Goal: Transaction & Acquisition: Download file/media

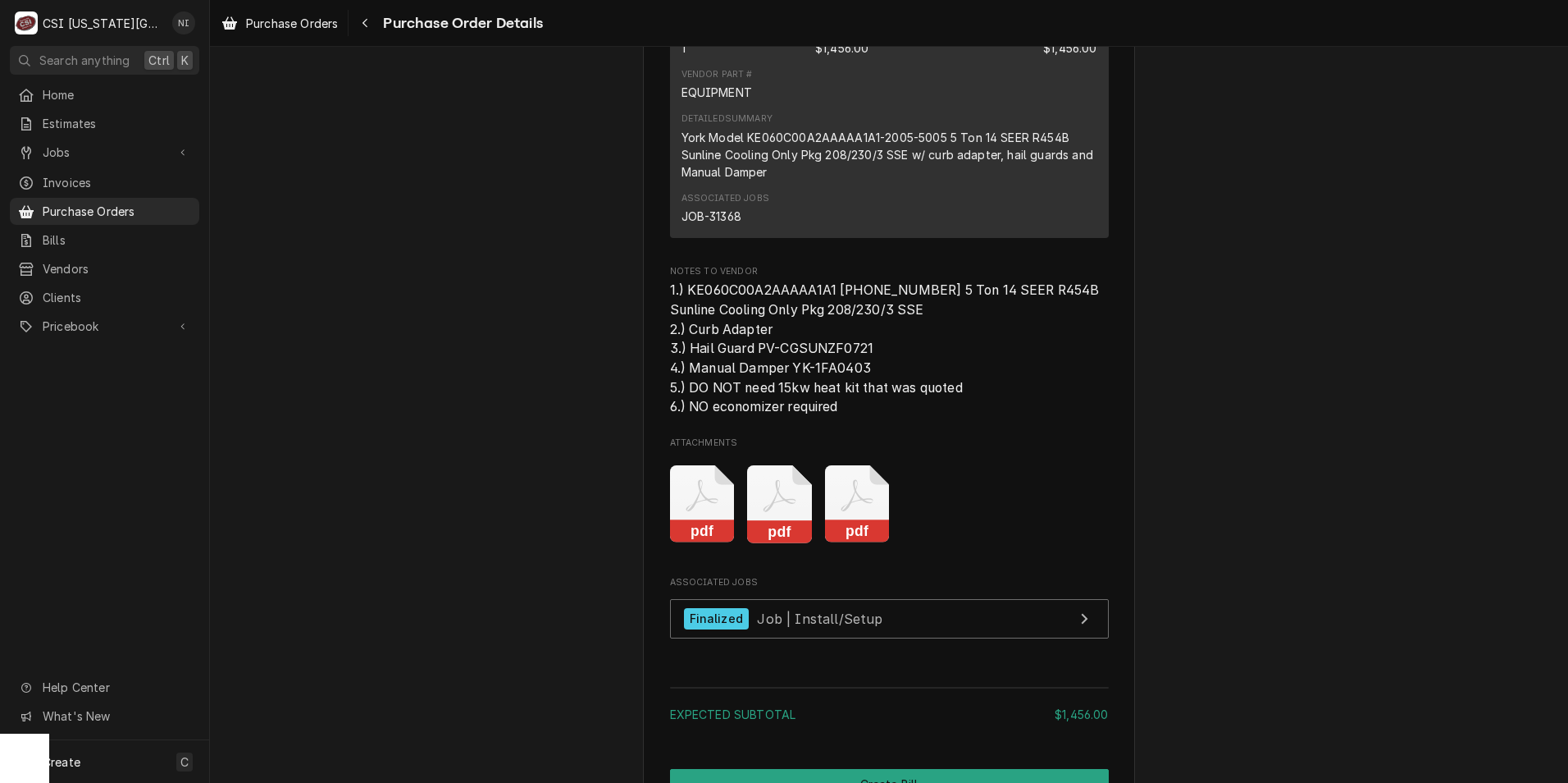
scroll to position [1395, 0]
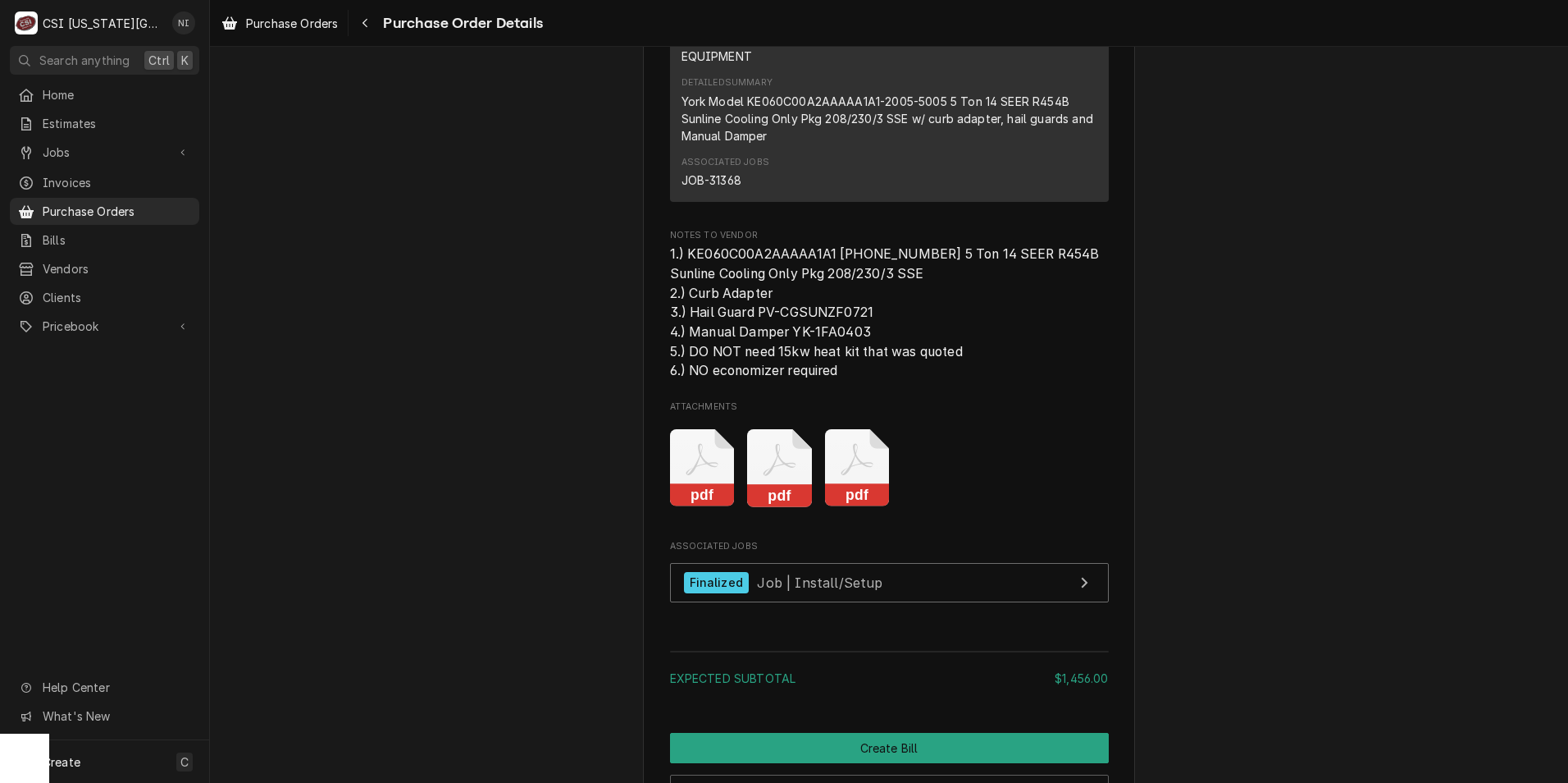
click at [735, 507] on icon "Attachments" at bounding box center [702, 468] width 65 height 78
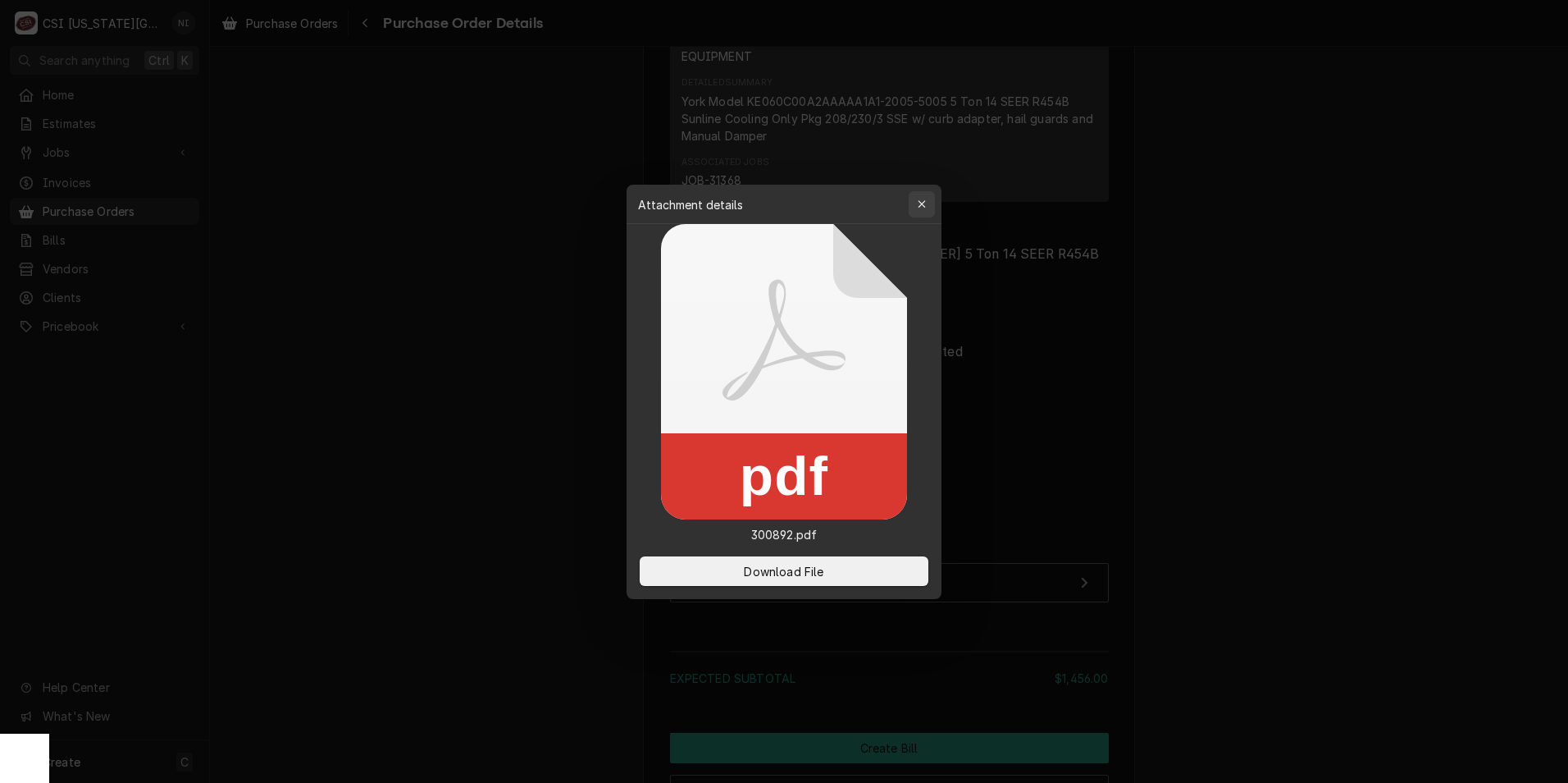
click at [924, 199] on icon "button" at bounding box center [922, 204] width 9 height 11
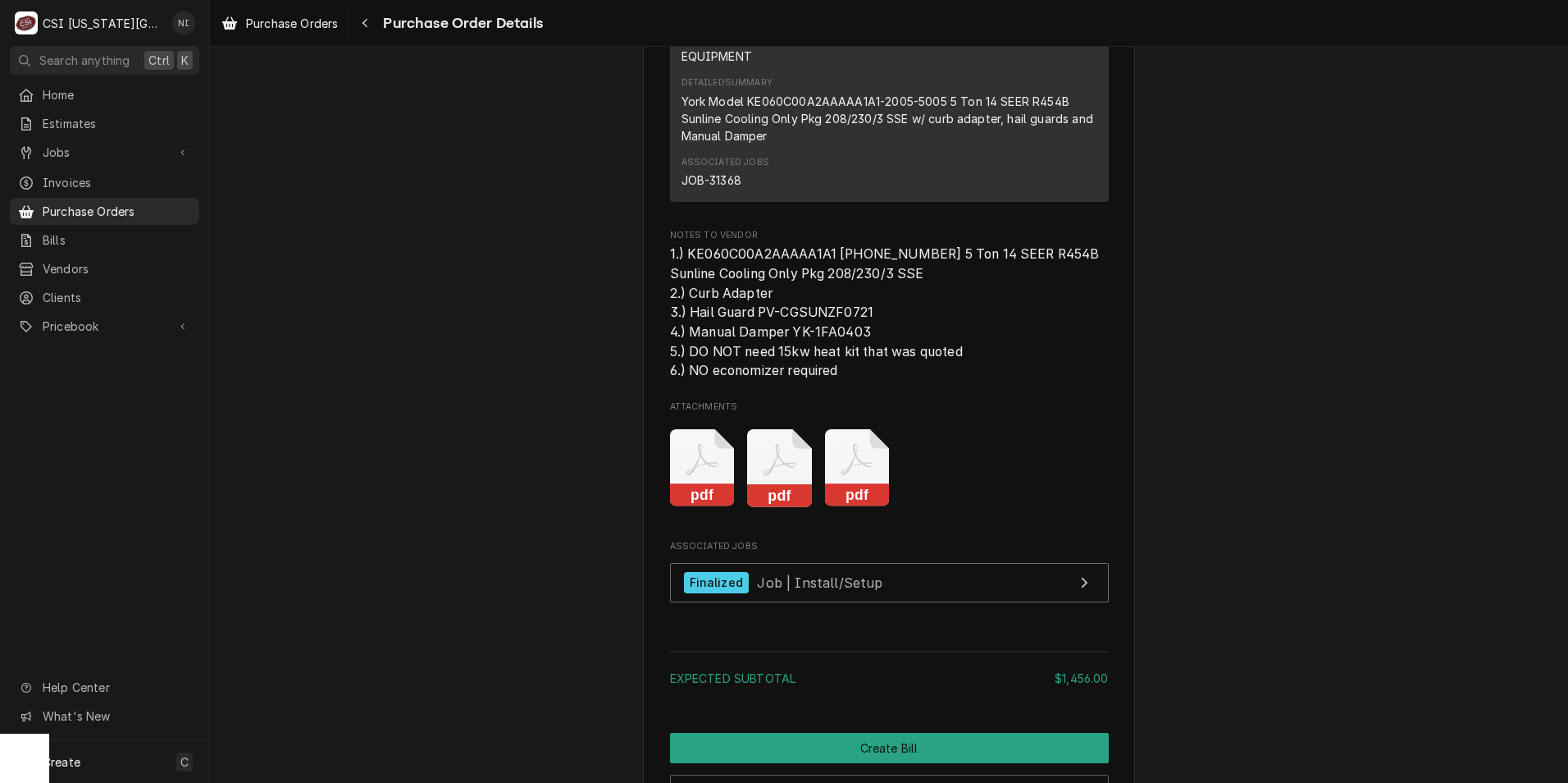
click at [735, 507] on icon "Attachments" at bounding box center [702, 468] width 65 height 78
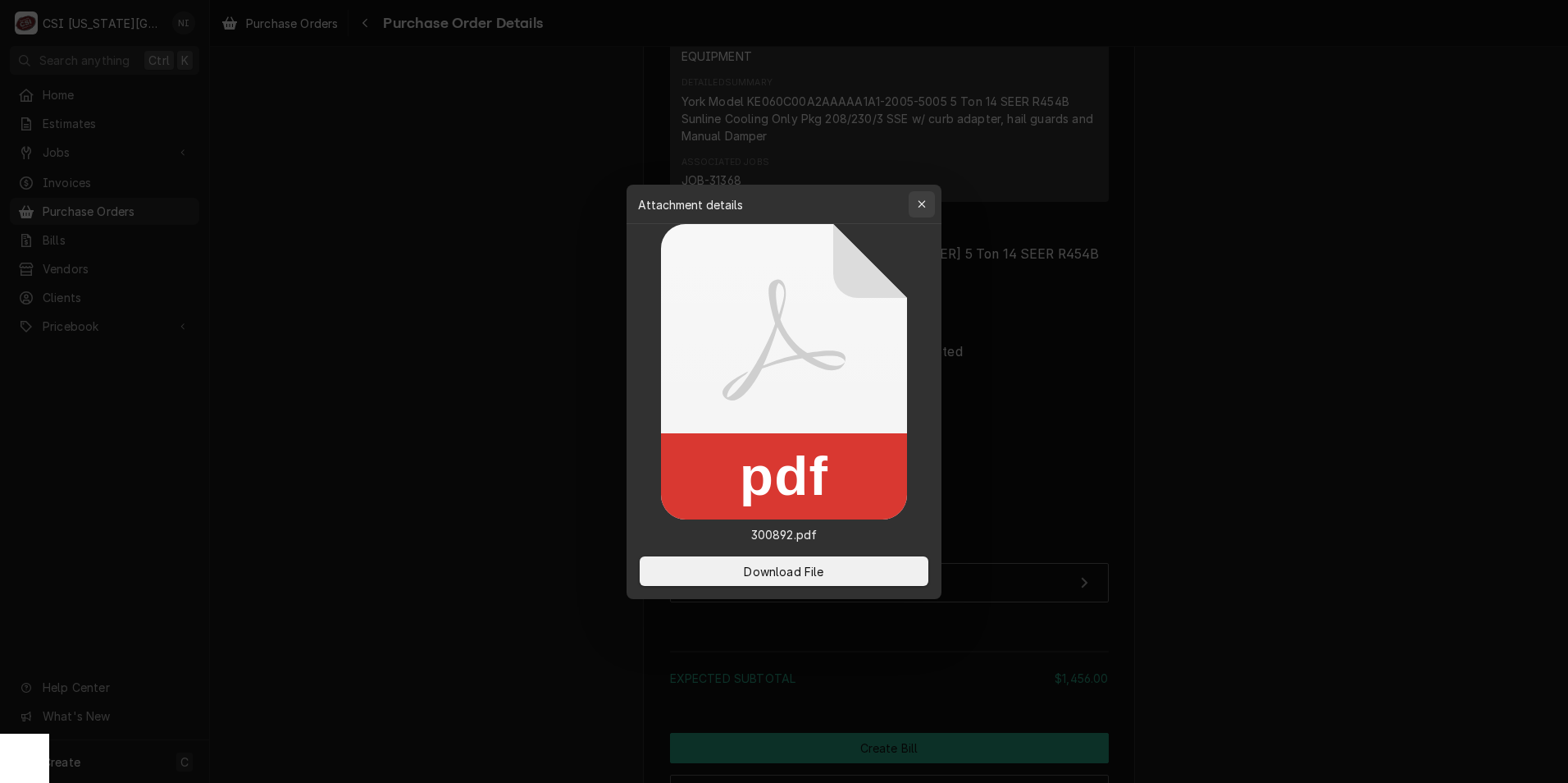
click at [924, 205] on icon "button" at bounding box center [922, 204] width 9 height 11
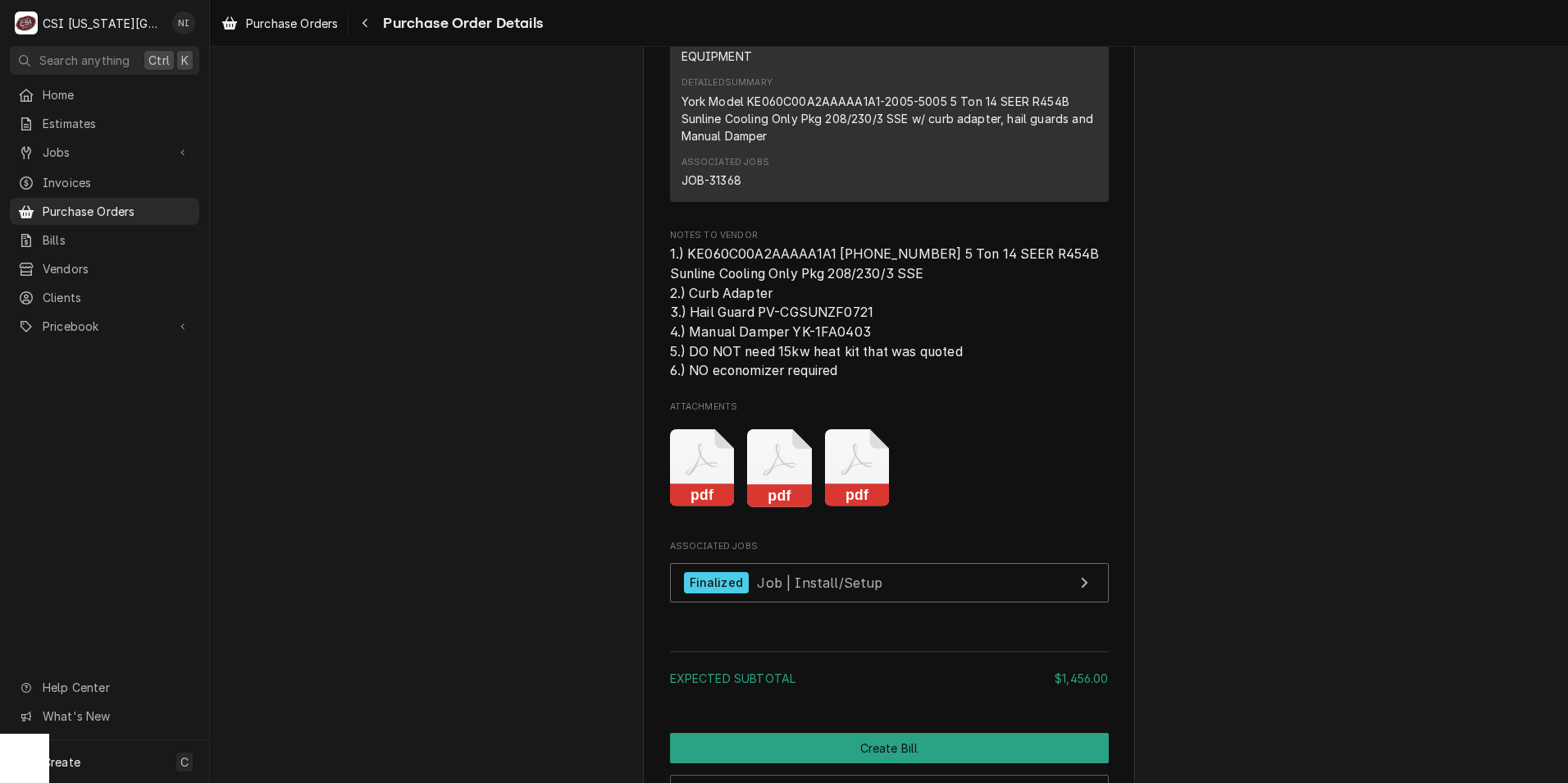
click at [698, 507] on icon "Attachments" at bounding box center [702, 468] width 65 height 78
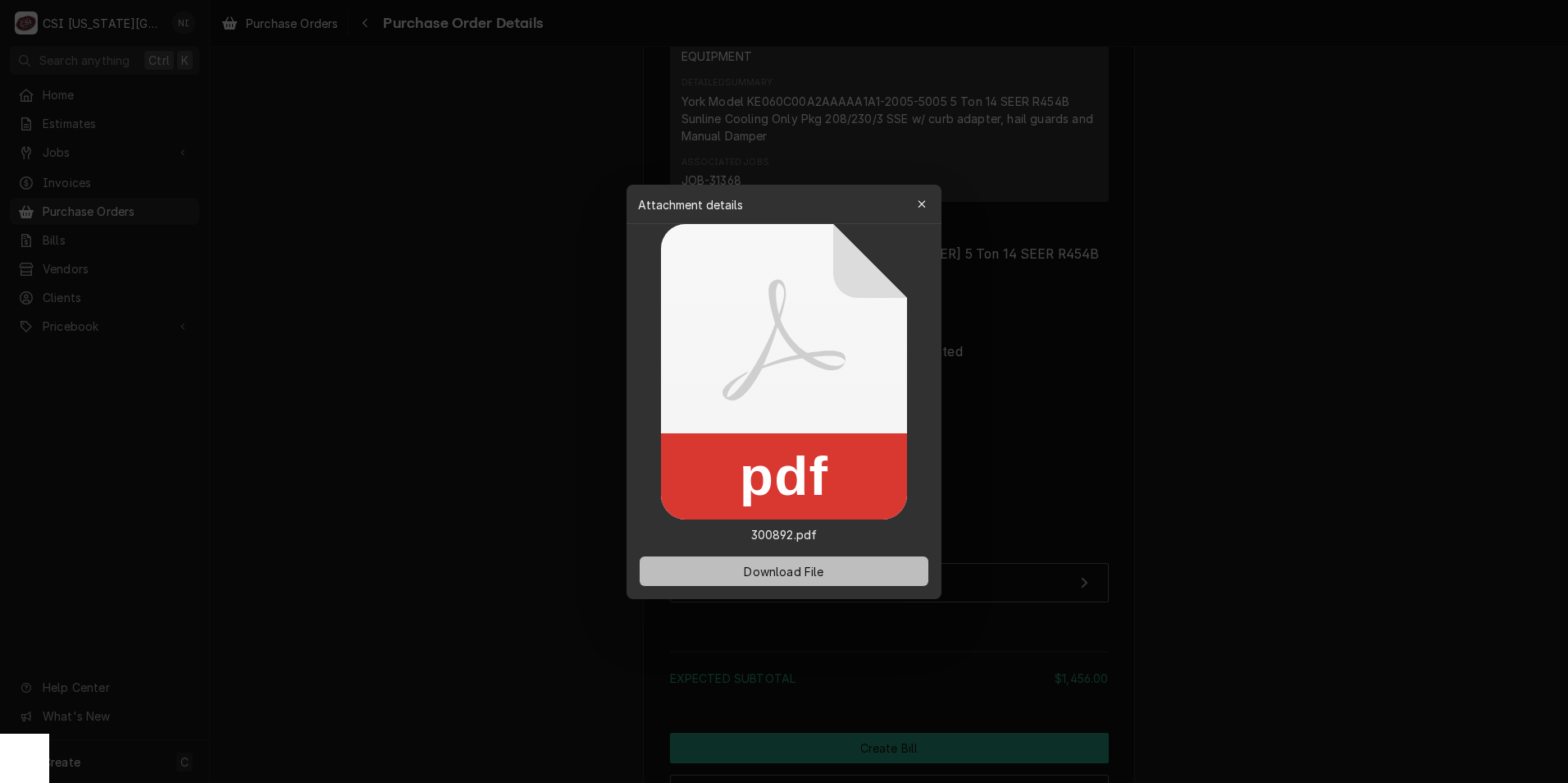
click at [785, 569] on span "Download File" at bounding box center [783, 571] width 86 height 17
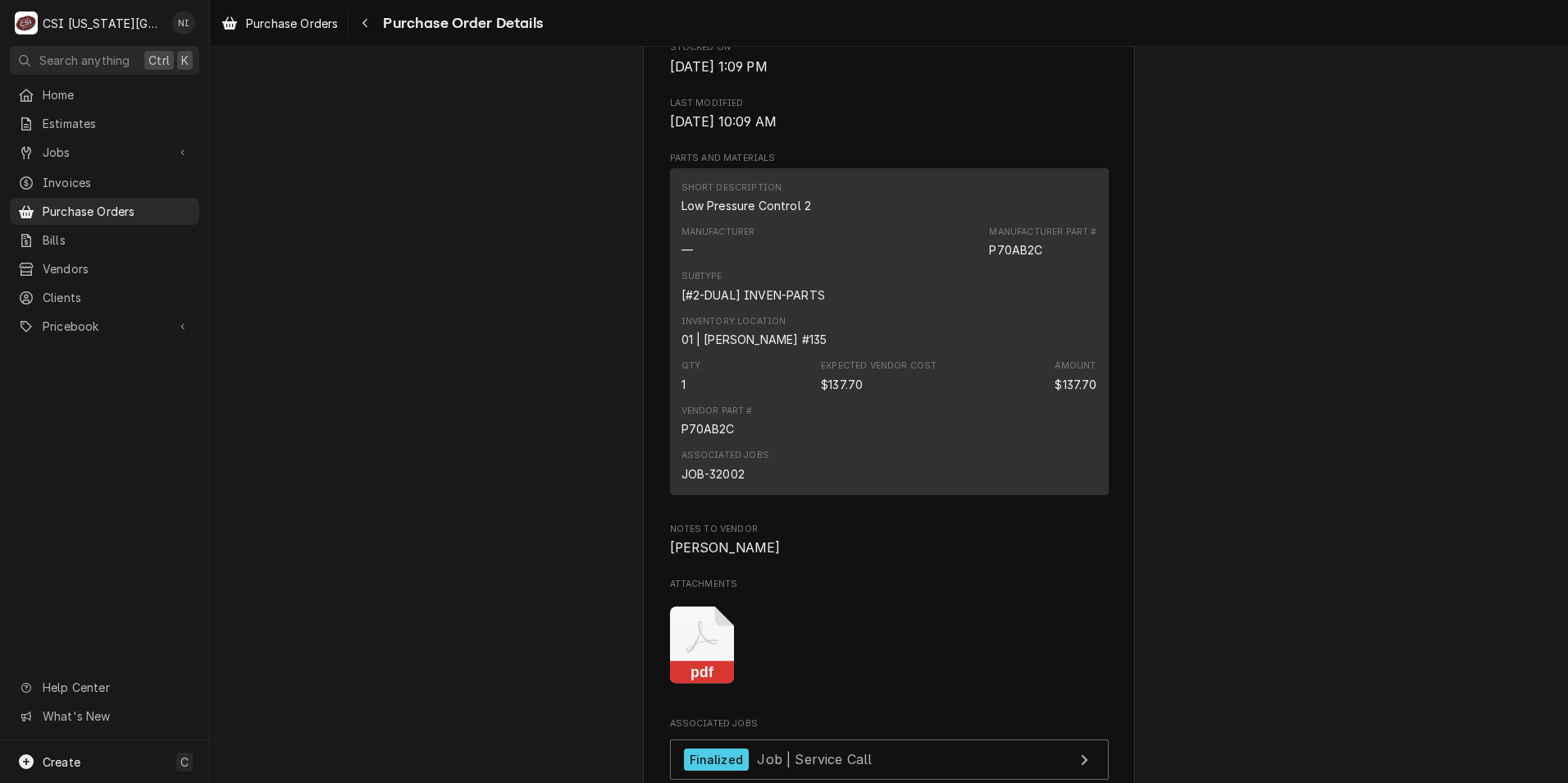
scroll to position [1149, 0]
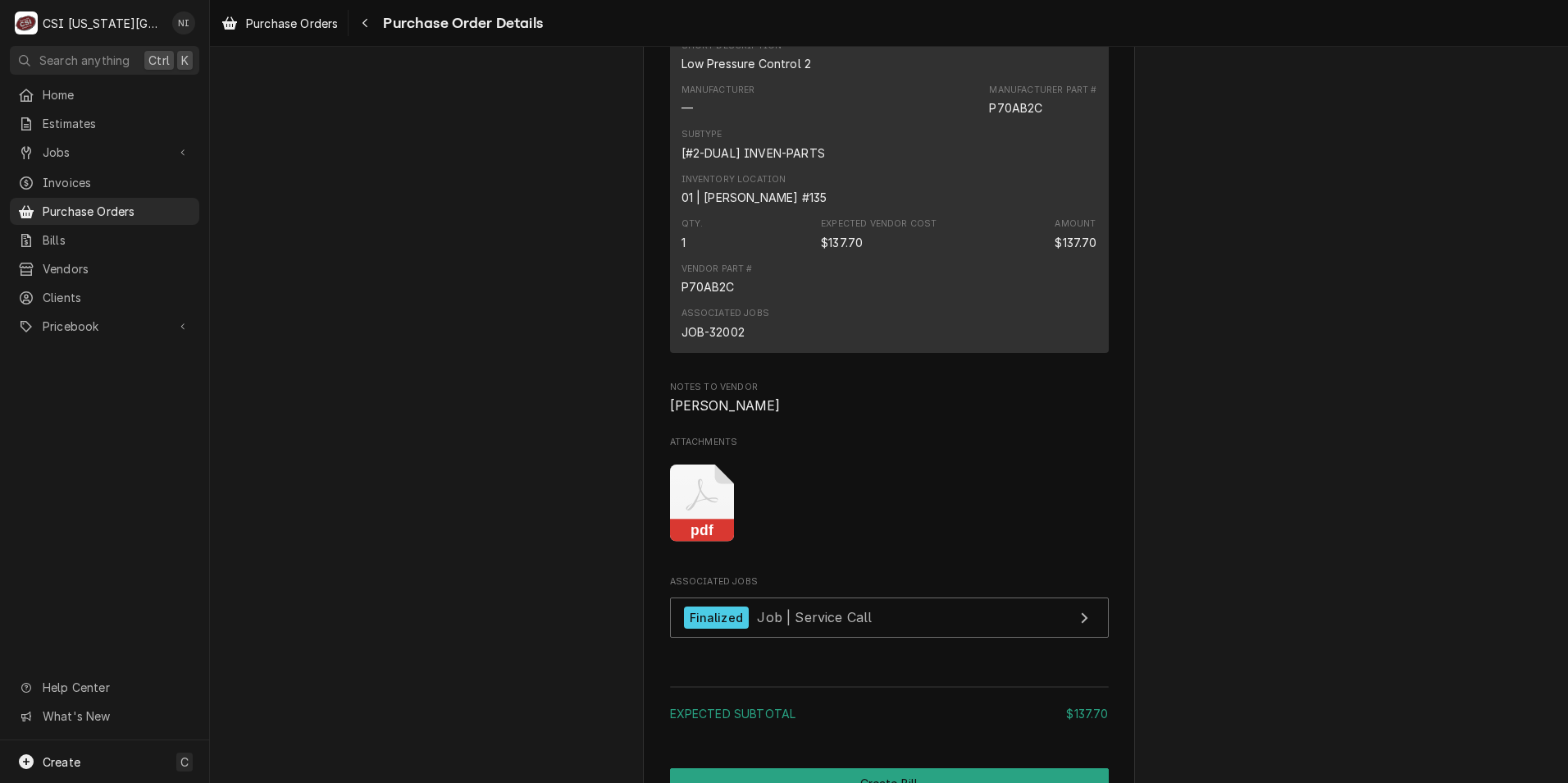
click at [697, 538] on icon "Attachments" at bounding box center [702, 504] width 65 height 78
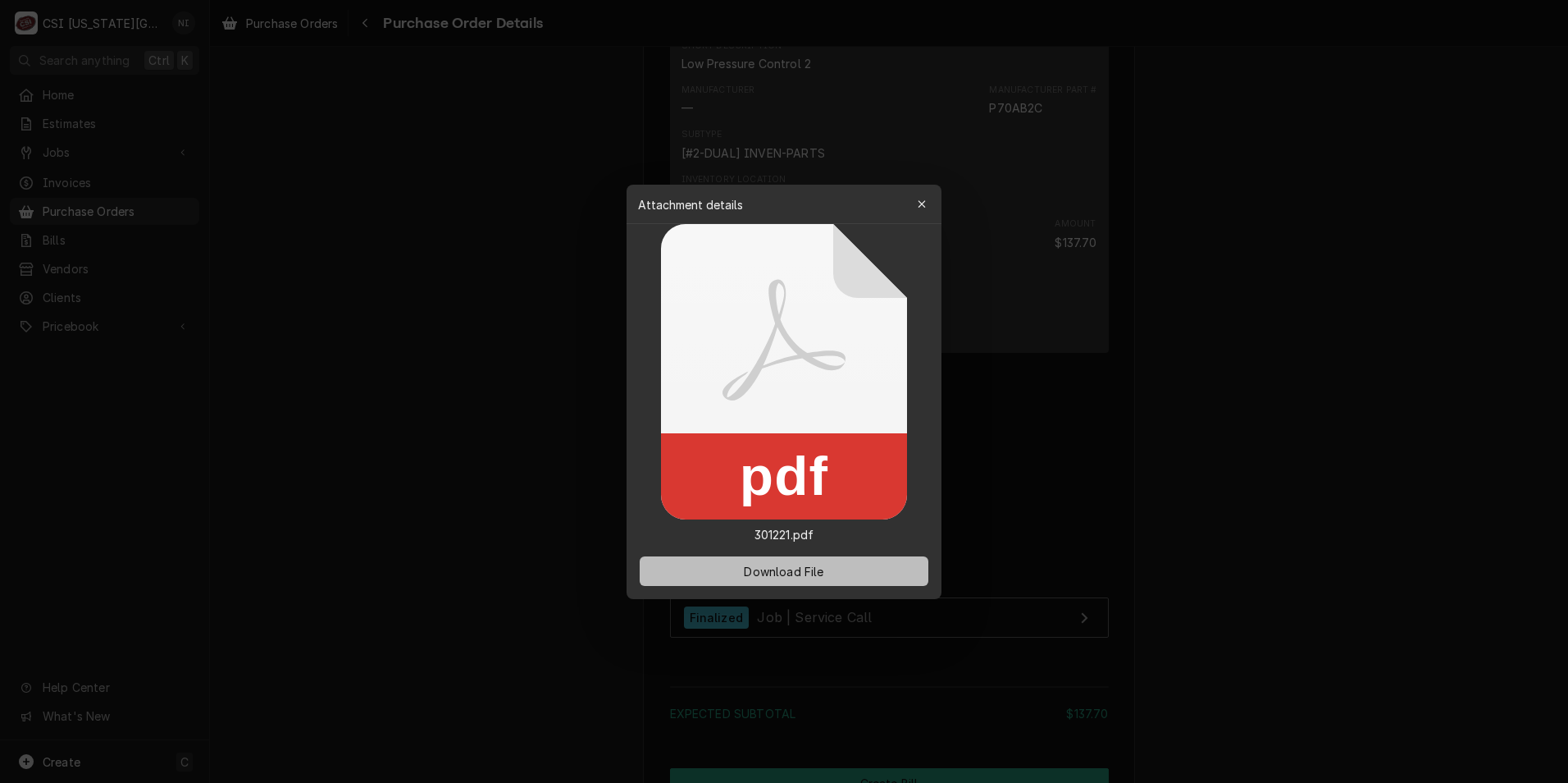
click at [791, 573] on span "Download File" at bounding box center [783, 571] width 86 height 17
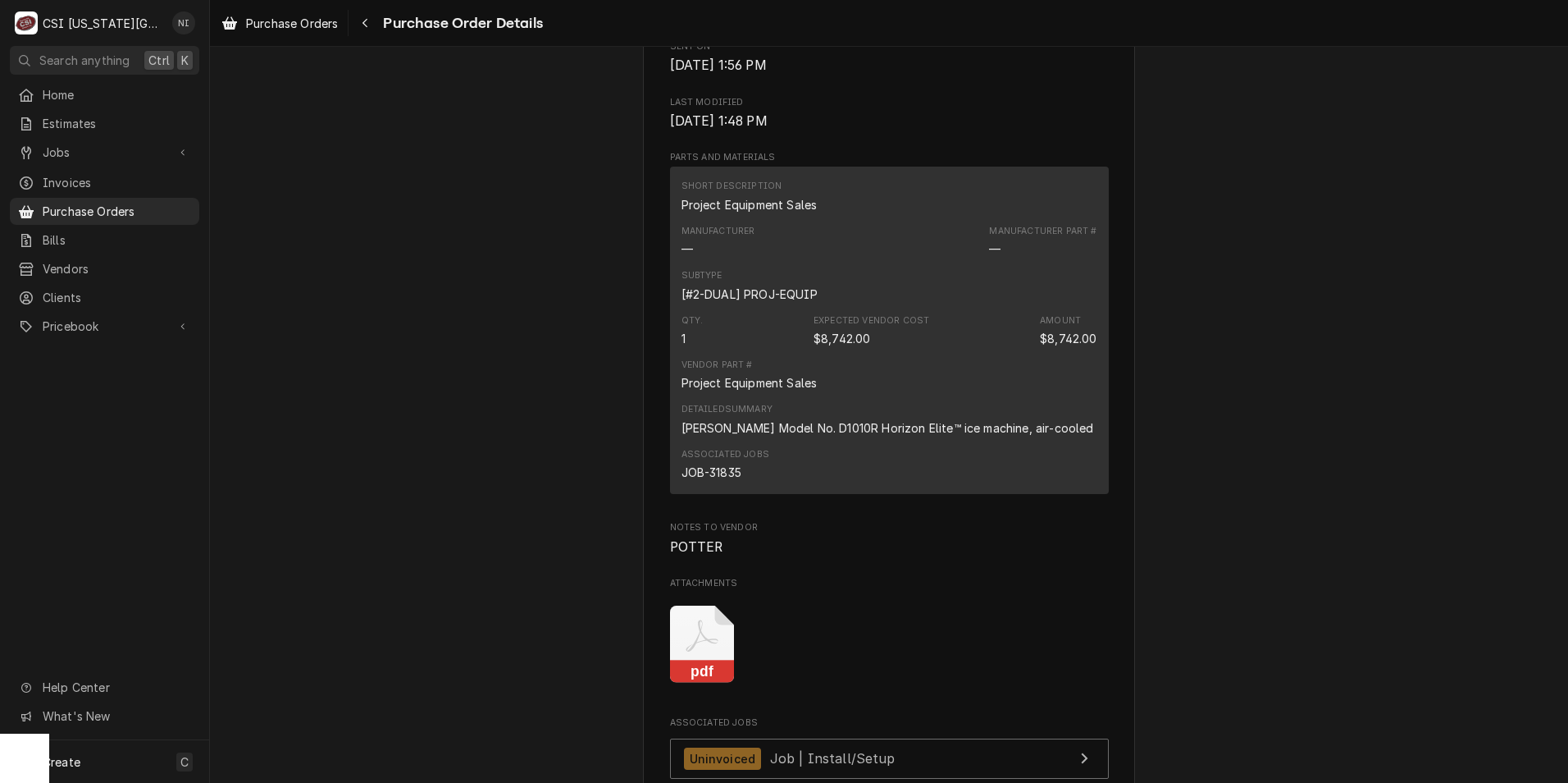
scroll to position [1230, 0]
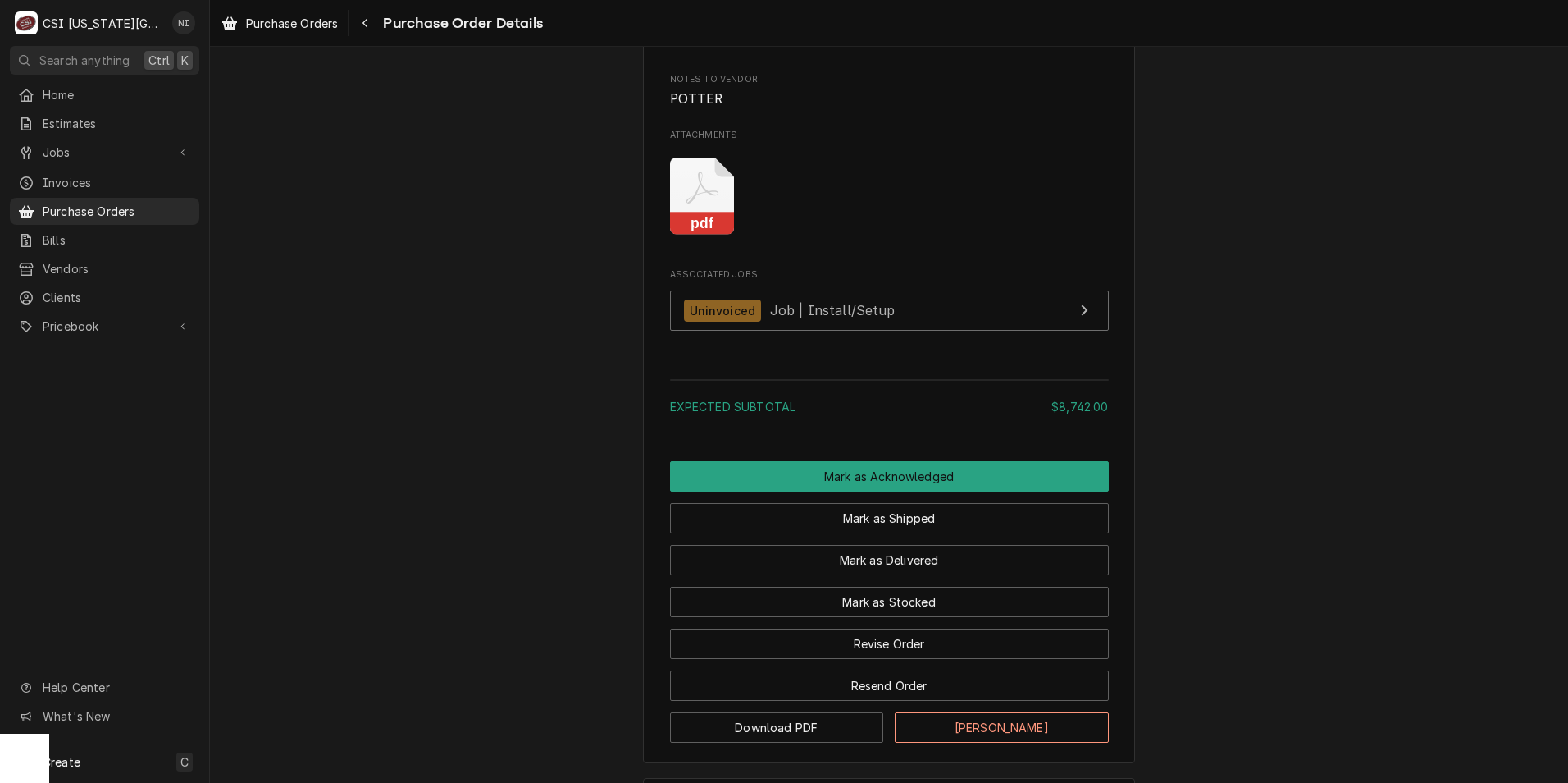
click at [686, 227] on icon "Attachments" at bounding box center [702, 197] width 65 height 78
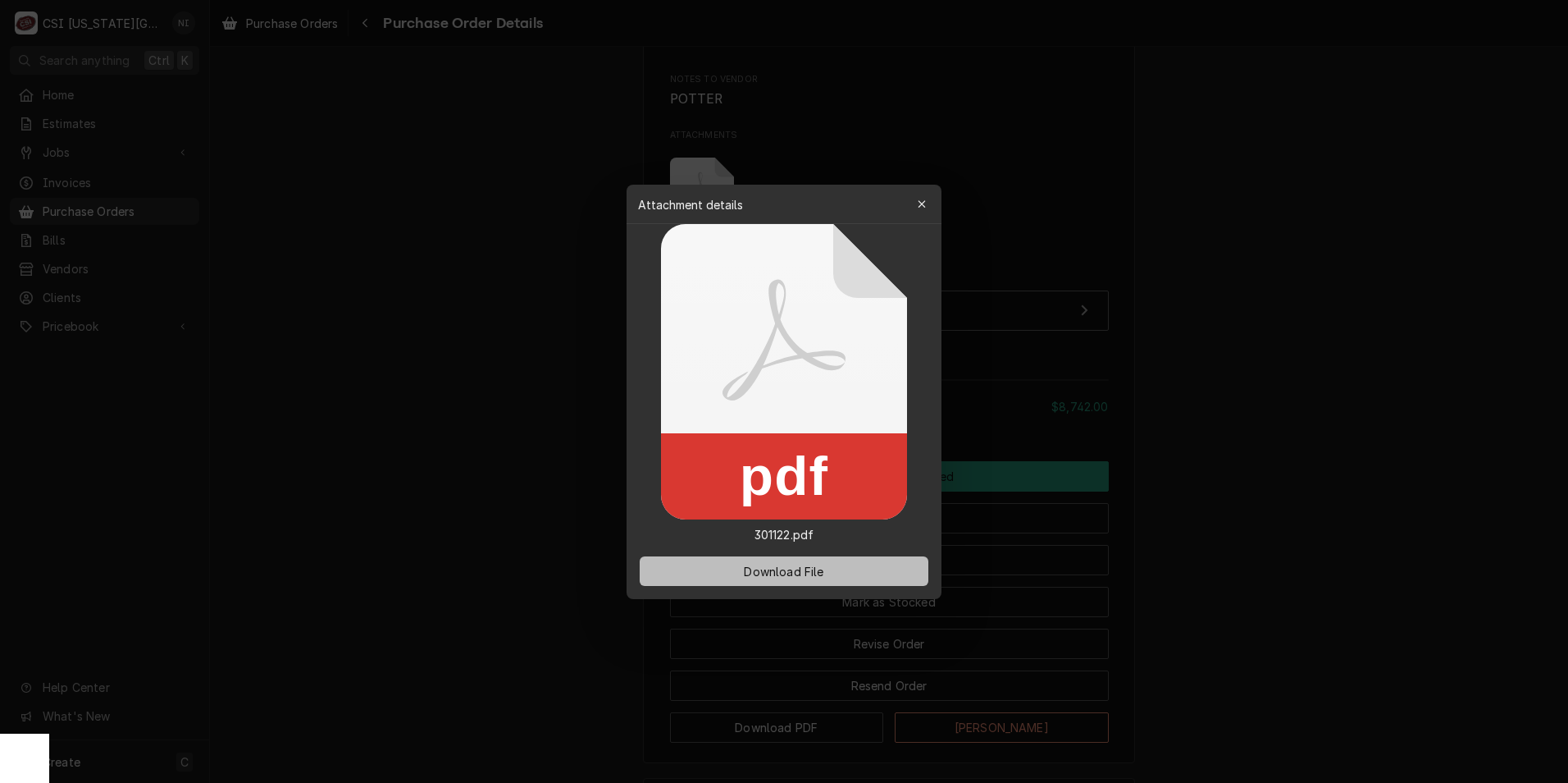
click at [787, 564] on span "Download File" at bounding box center [783, 571] width 86 height 17
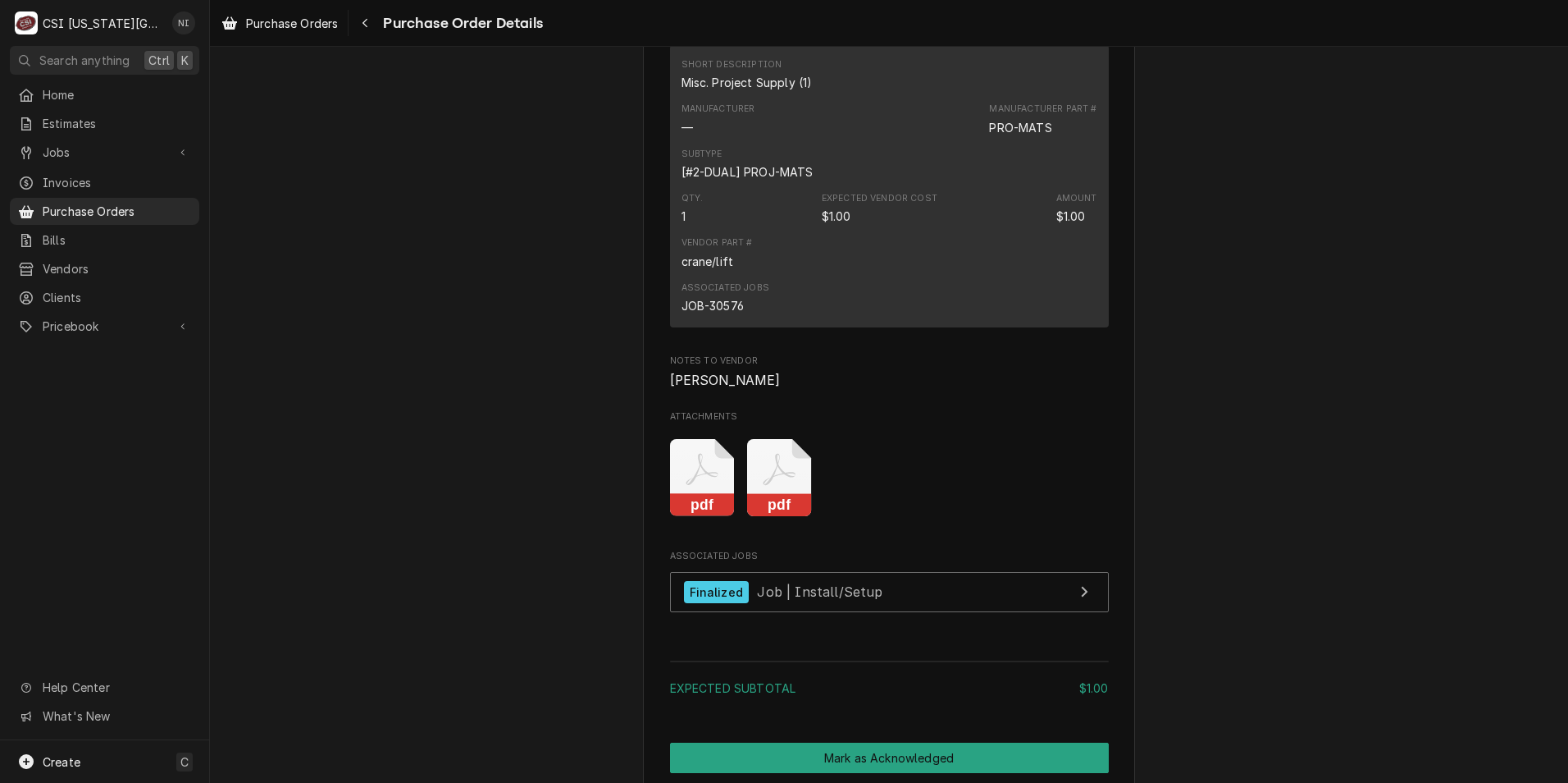
scroll to position [985, 0]
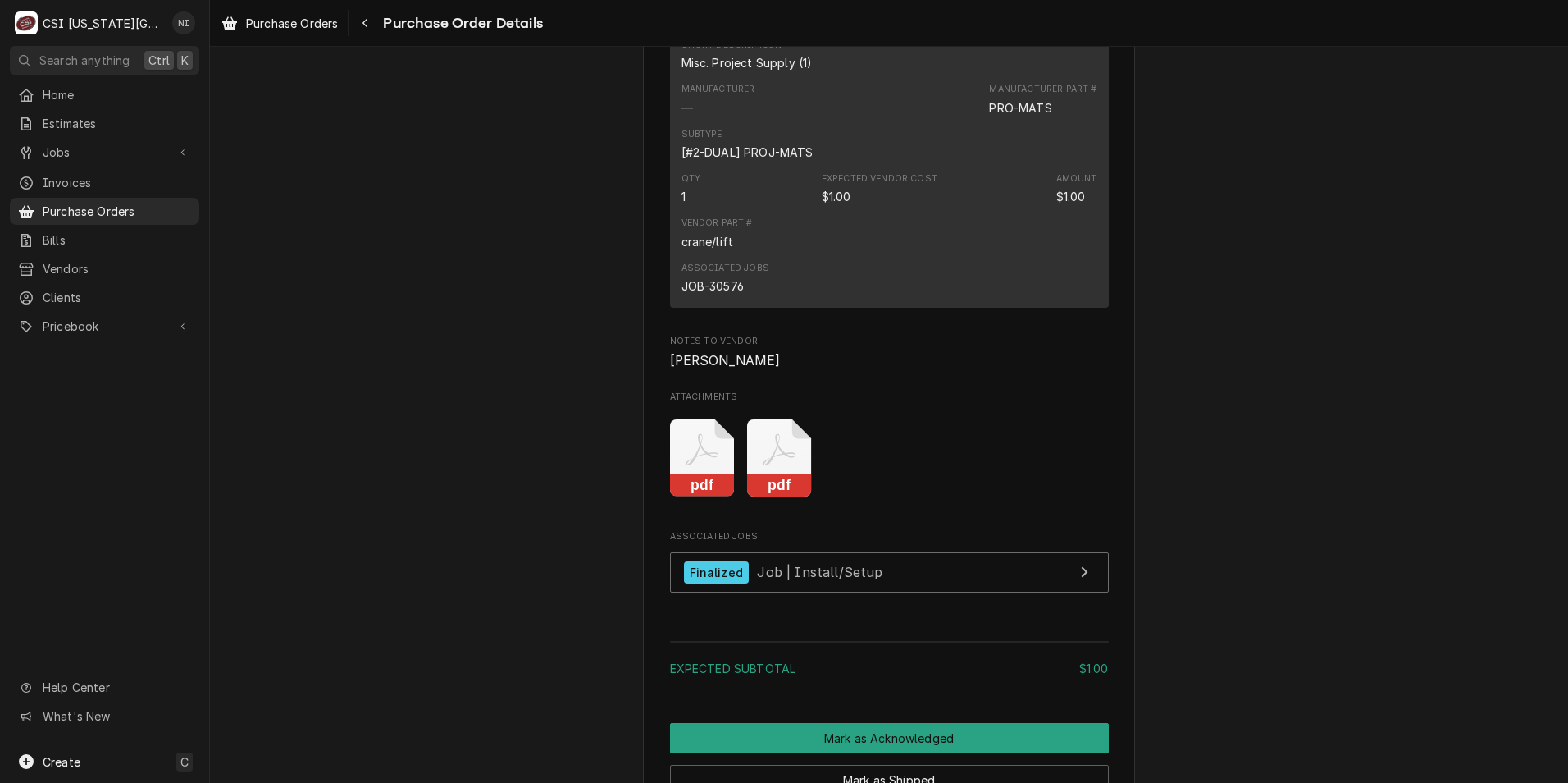
click at [706, 466] on icon "Attachments" at bounding box center [701, 450] width 32 height 32
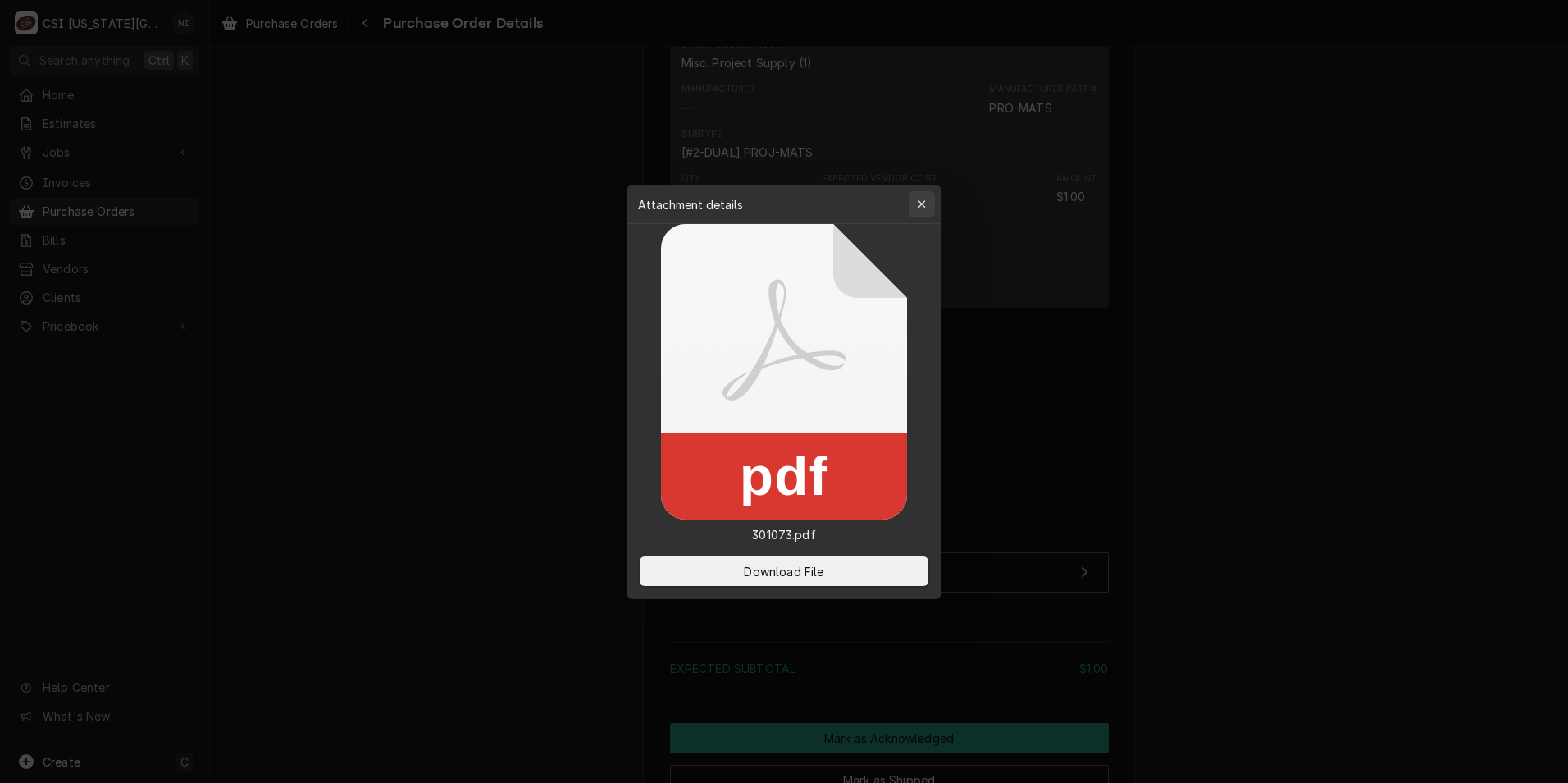
click at [935, 195] on div "Attachment details Close" at bounding box center [784, 204] width 315 height 39
click at [925, 205] on div "button" at bounding box center [921, 204] width 16 height 16
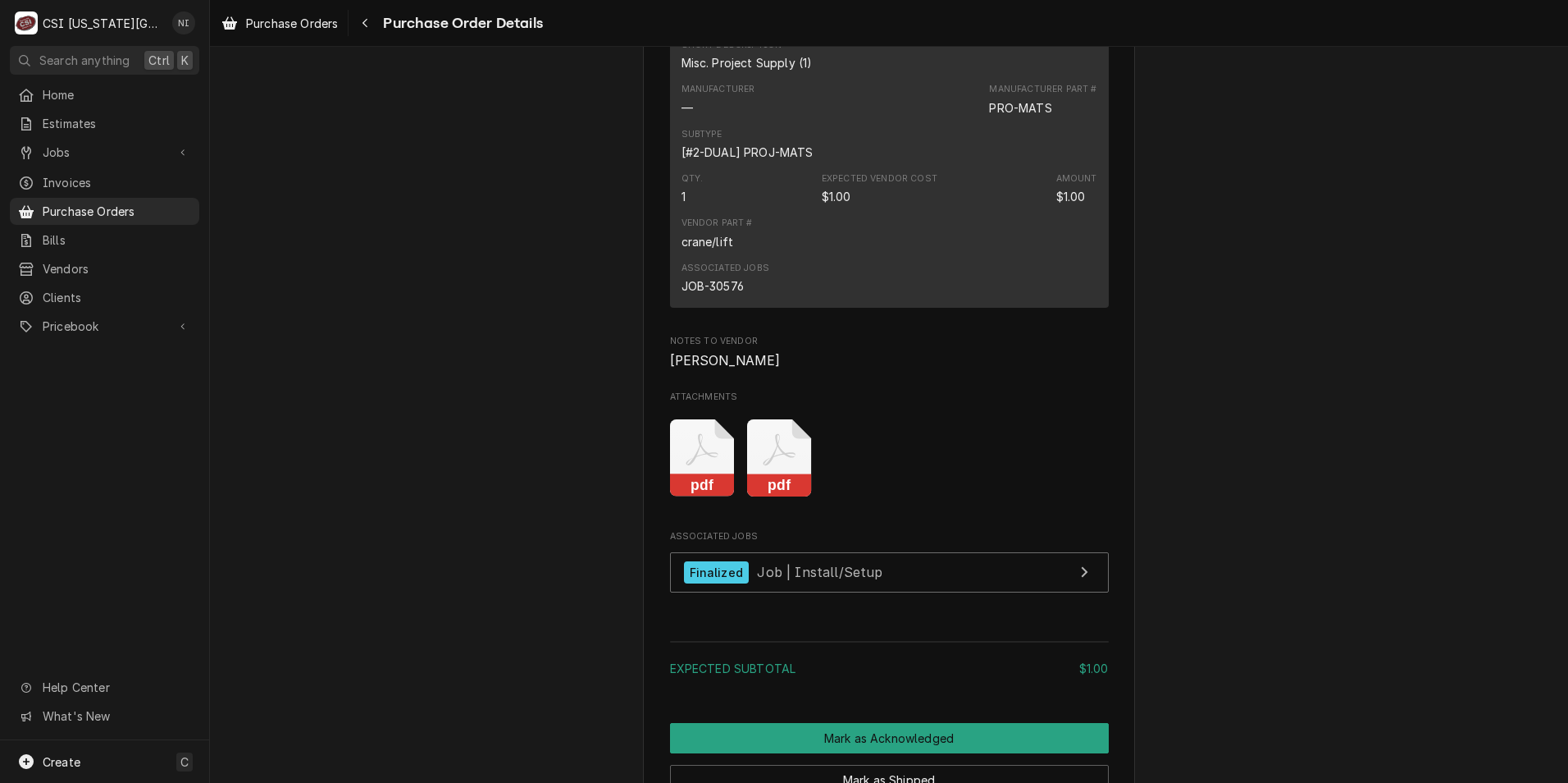
click at [735, 497] on icon "Attachments" at bounding box center [702, 459] width 65 height 78
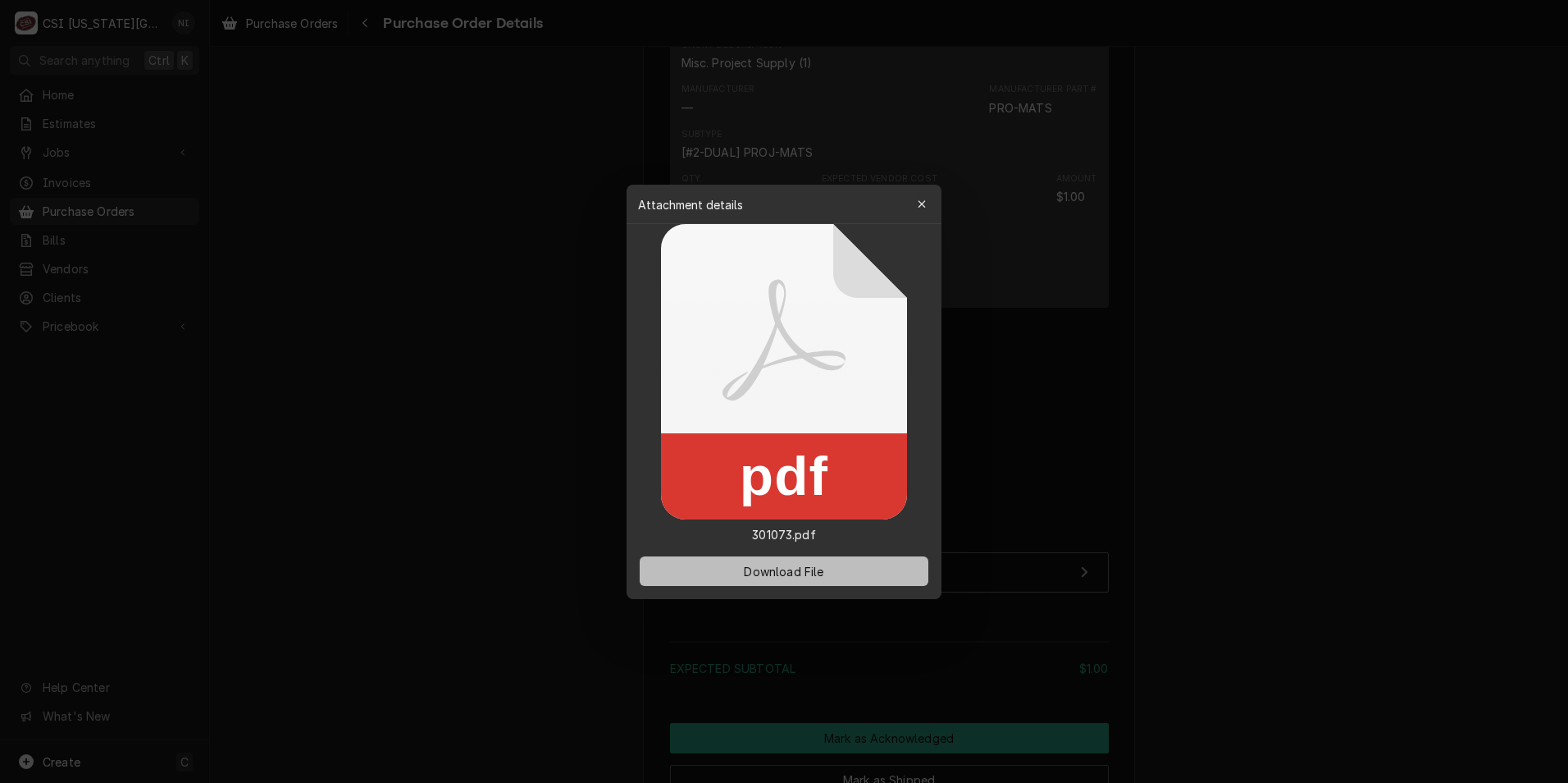
click at [806, 571] on span "Download File" at bounding box center [783, 571] width 86 height 17
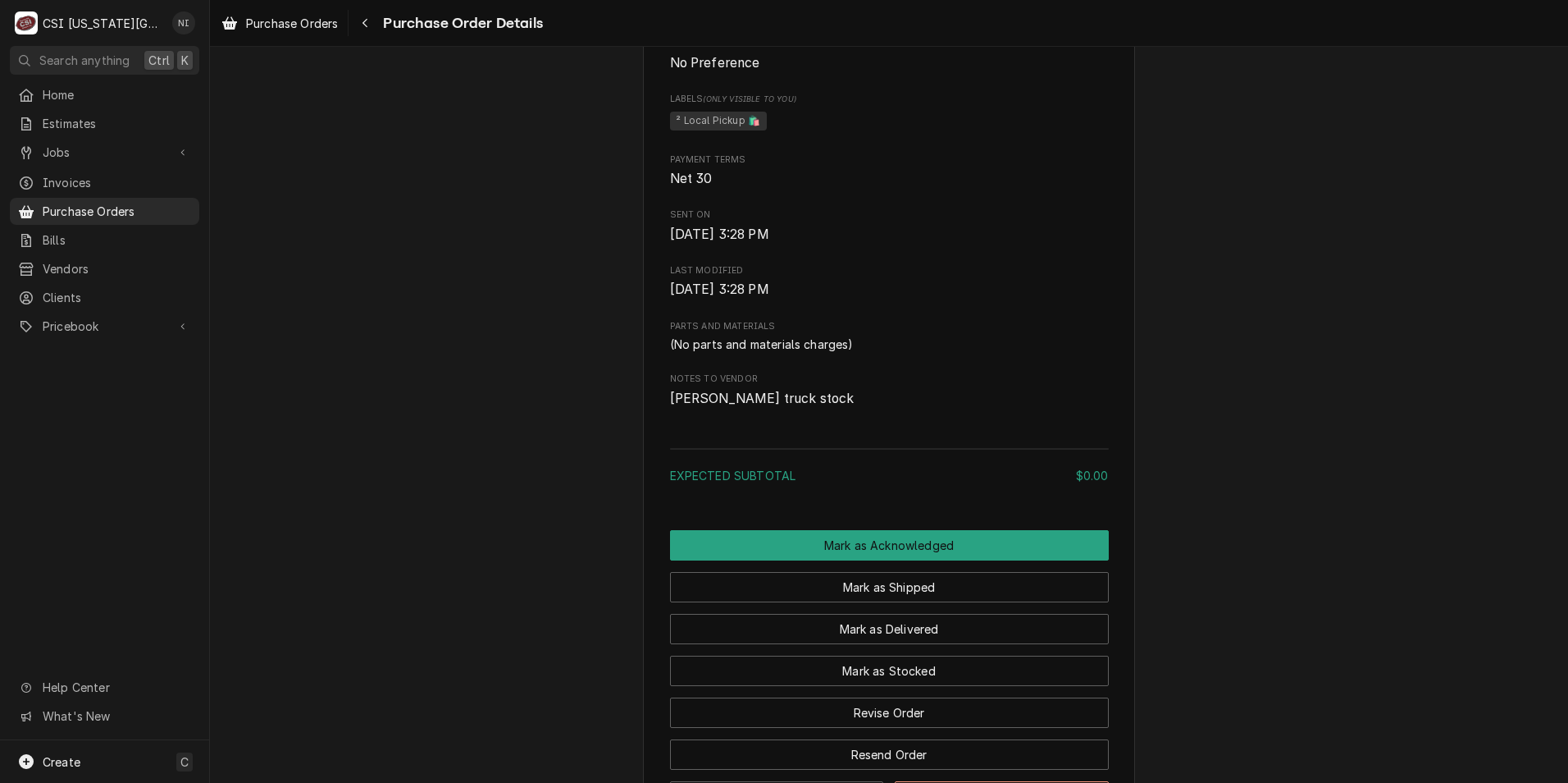
scroll to position [885, 0]
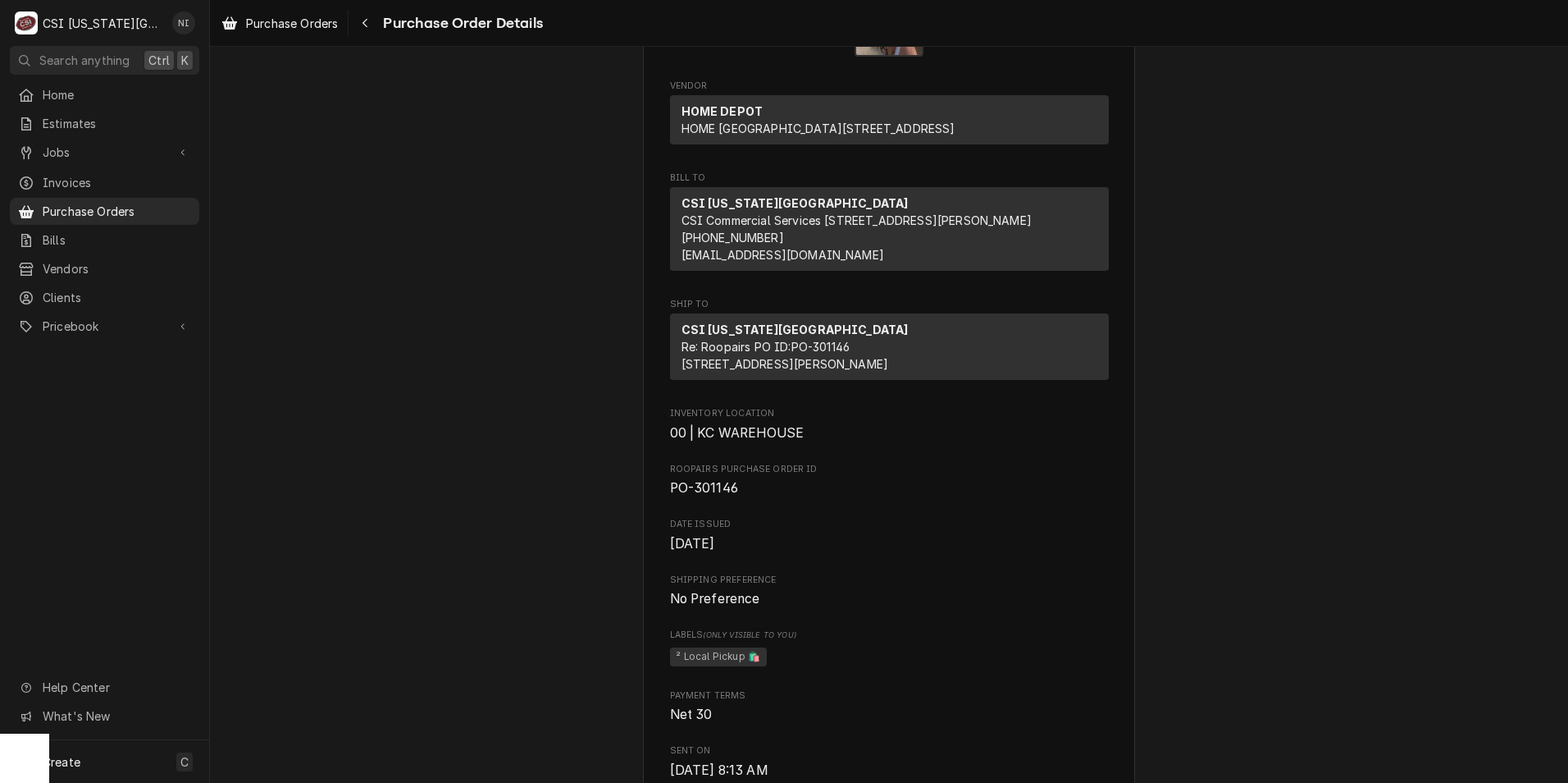
scroll to position [164, 0]
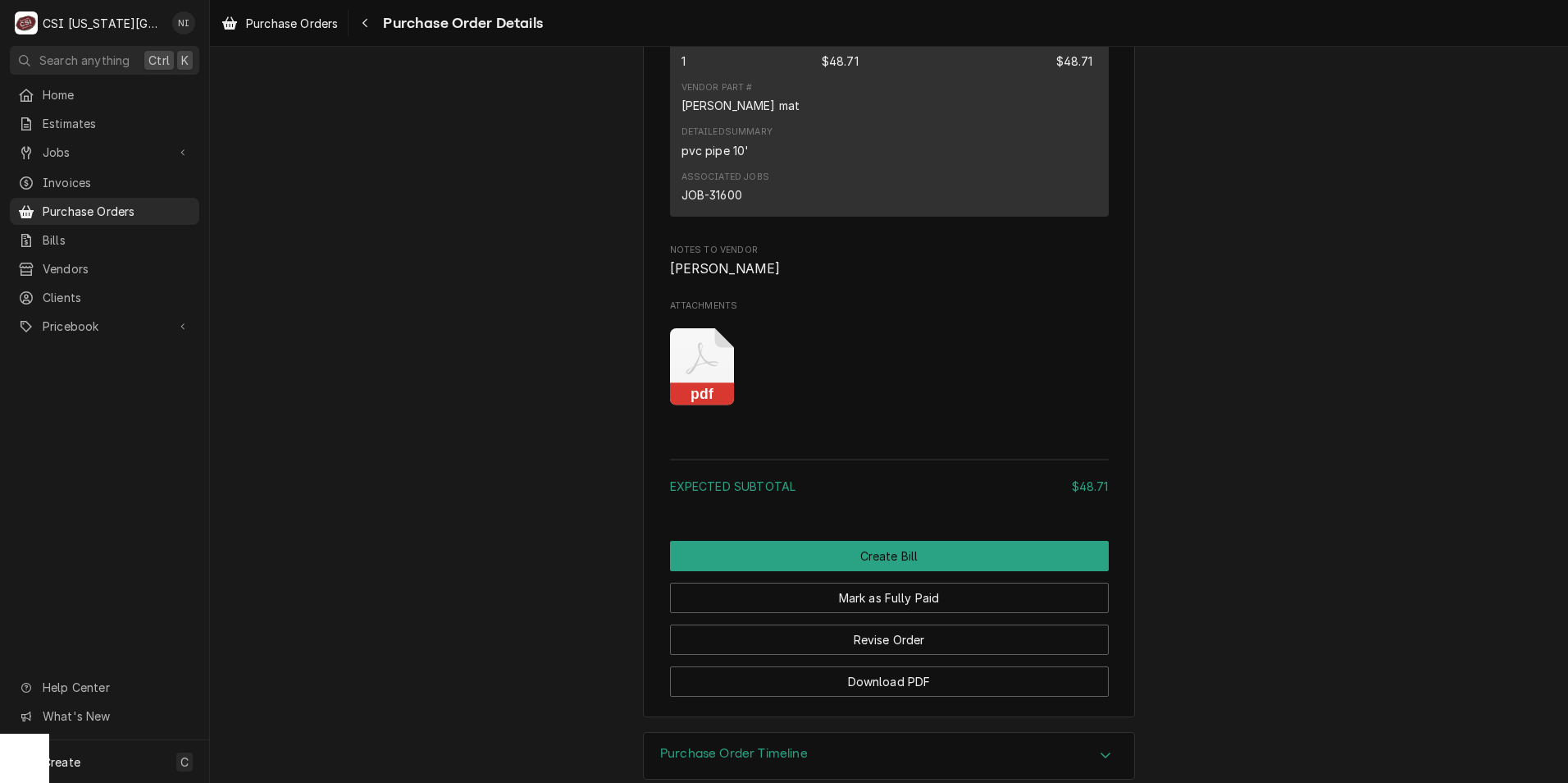
scroll to position [1313, 0]
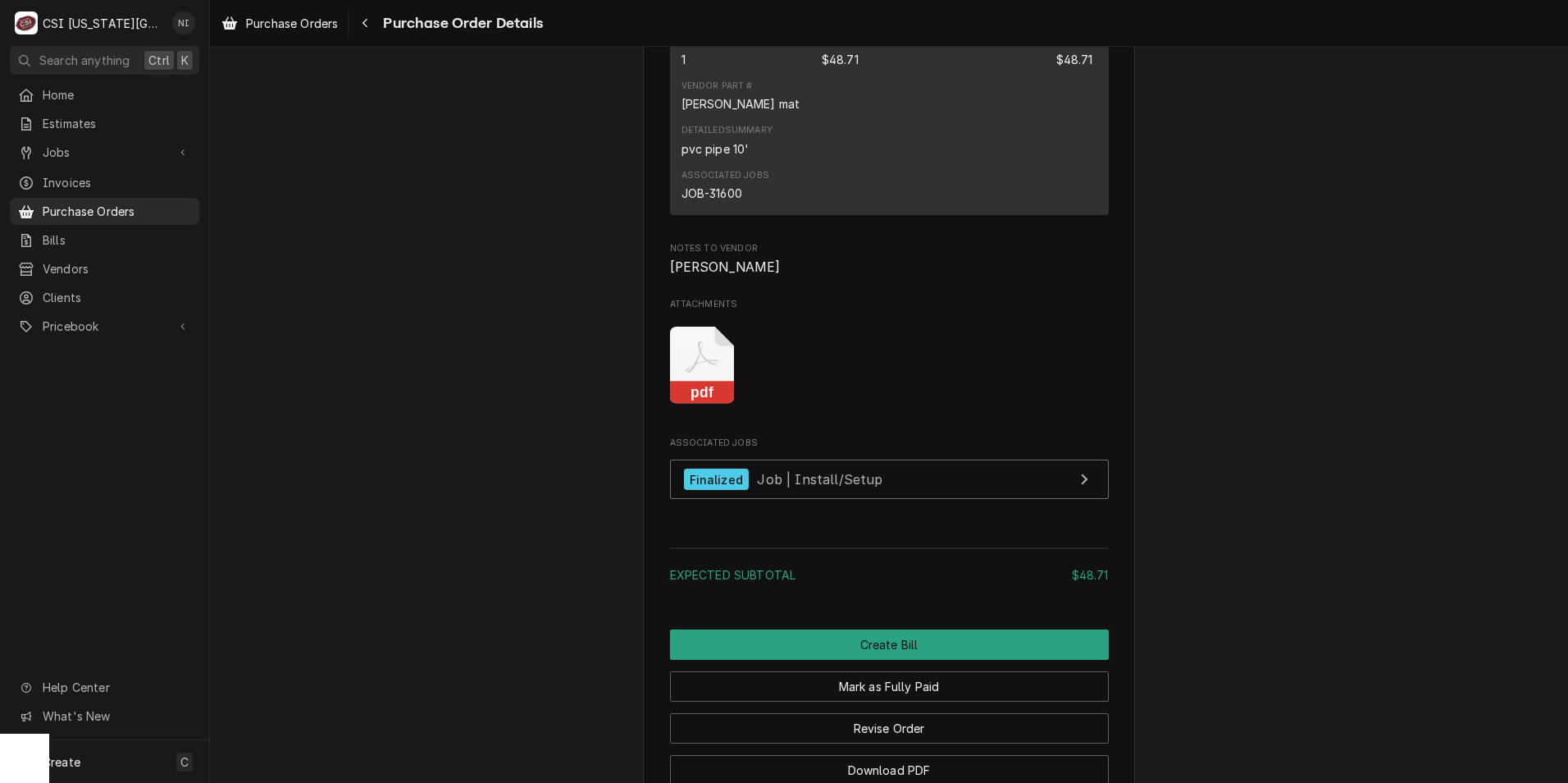
click at [693, 405] on icon "Attachments" at bounding box center [702, 366] width 65 height 78
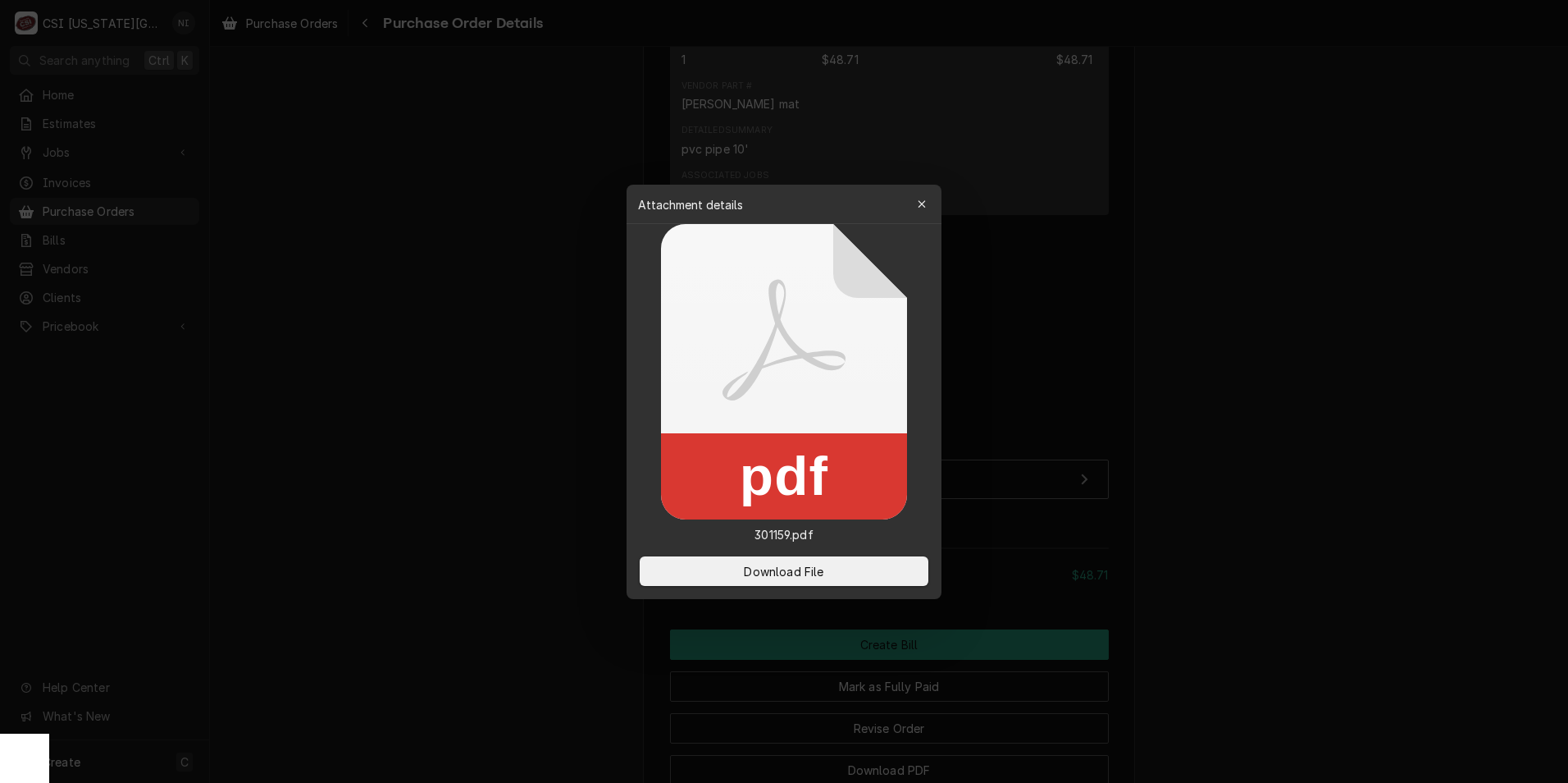
click at [812, 555] on div "Download File" at bounding box center [784, 571] width 315 height 55
click at [818, 571] on span "Download File" at bounding box center [783, 571] width 86 height 17
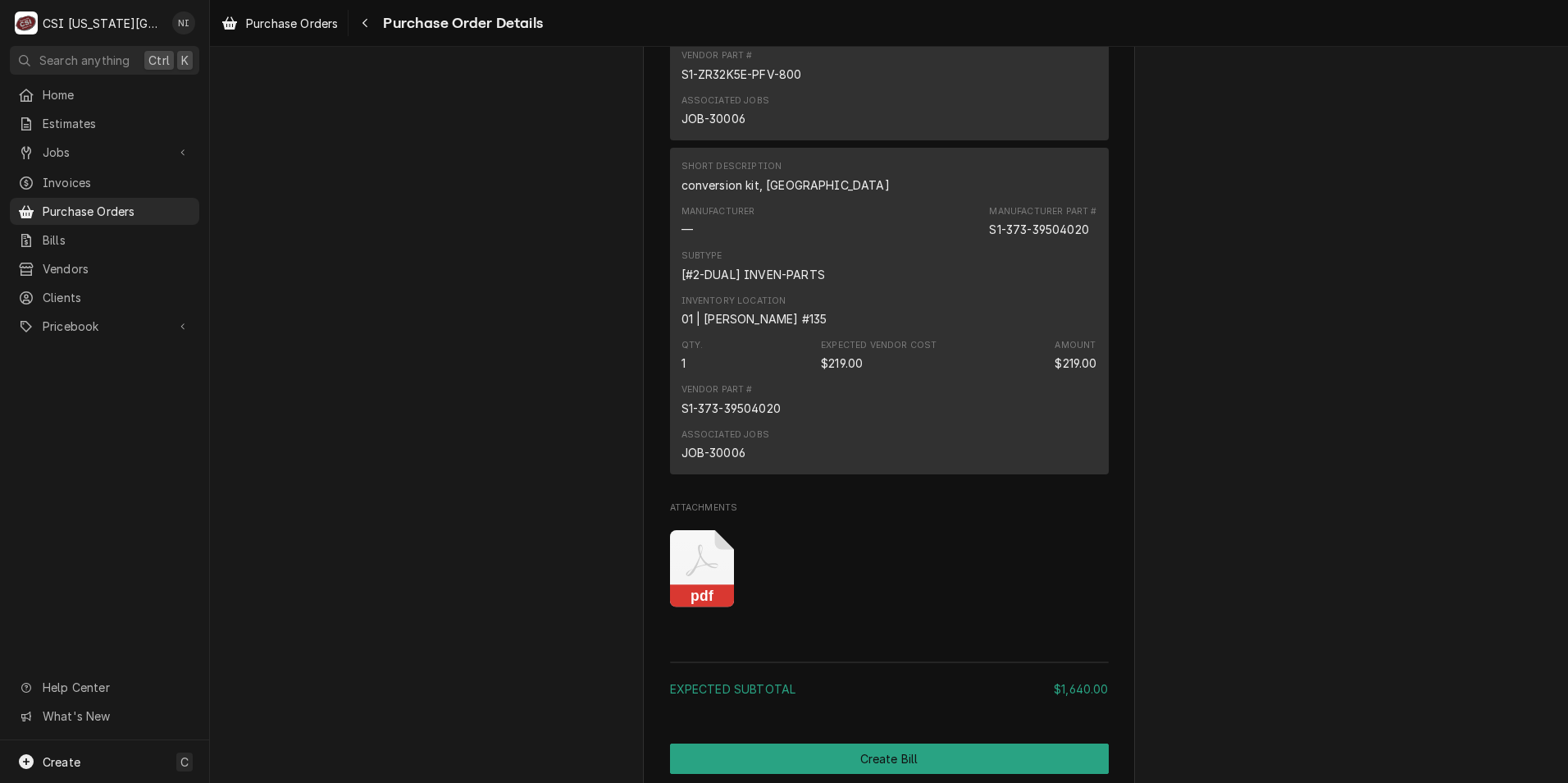
scroll to position [1641, 0]
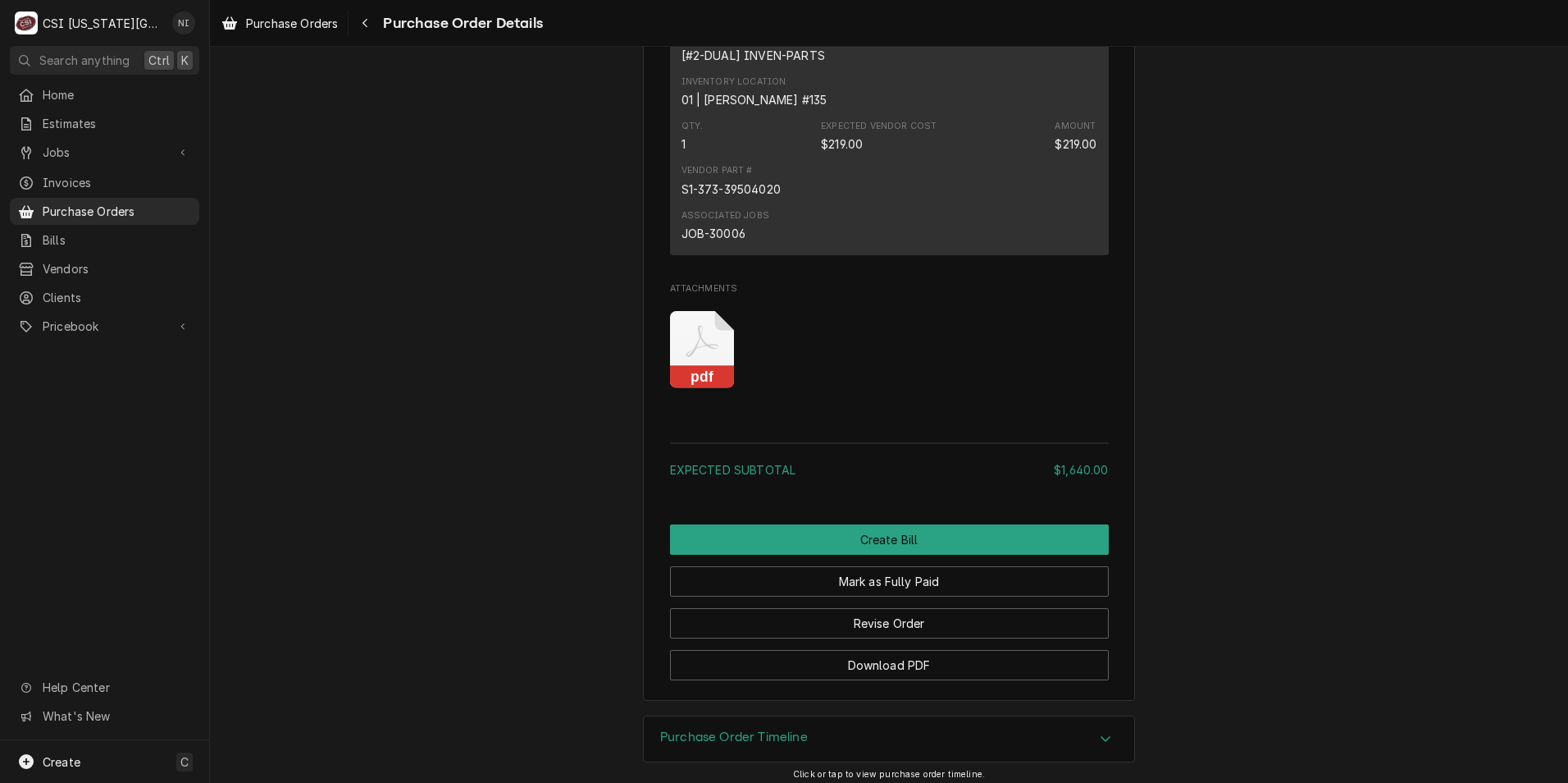
click at [686, 358] on icon "Attachments" at bounding box center [701, 342] width 32 height 32
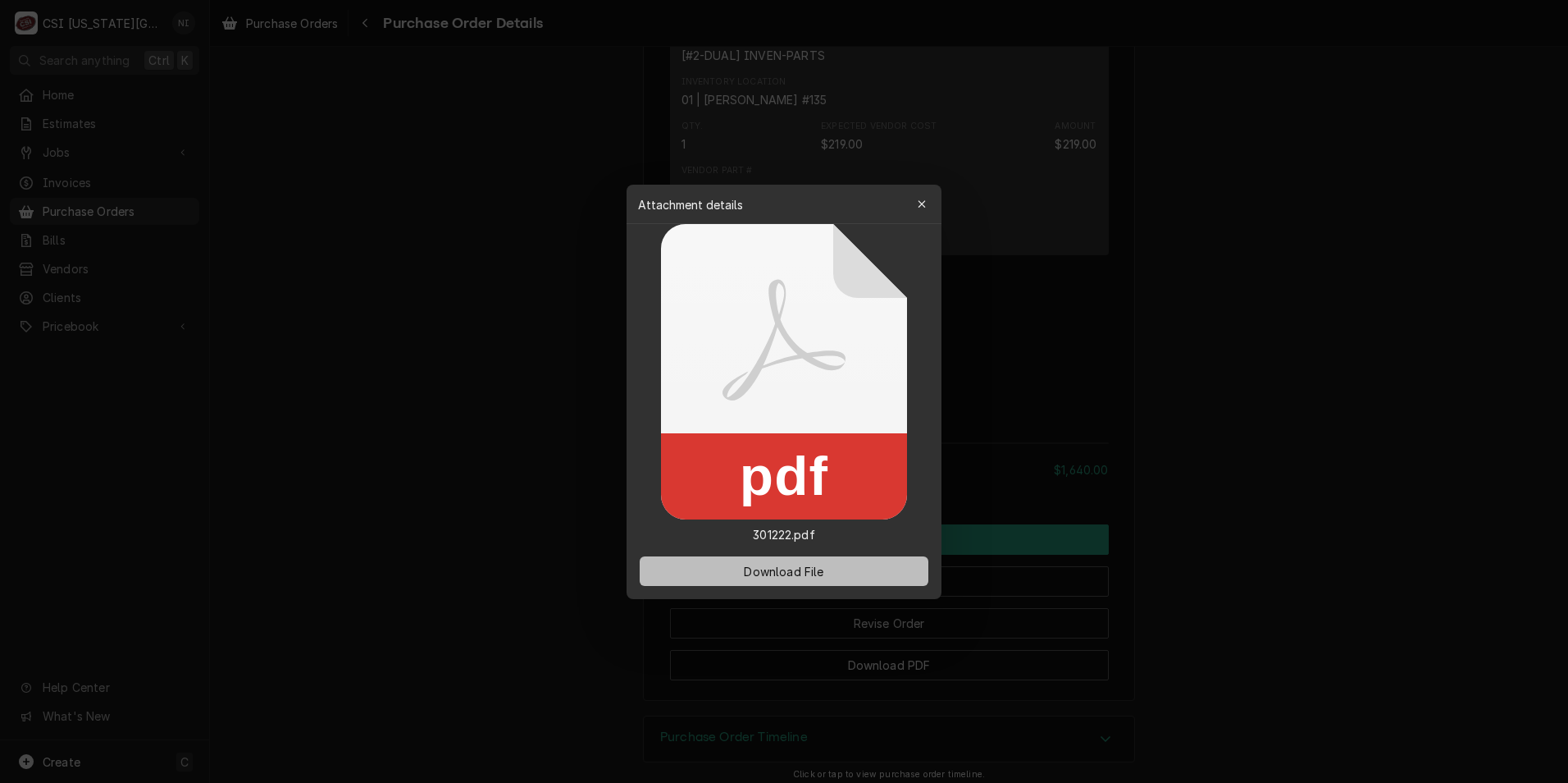
click at [800, 577] on span "Download File" at bounding box center [783, 571] width 86 height 17
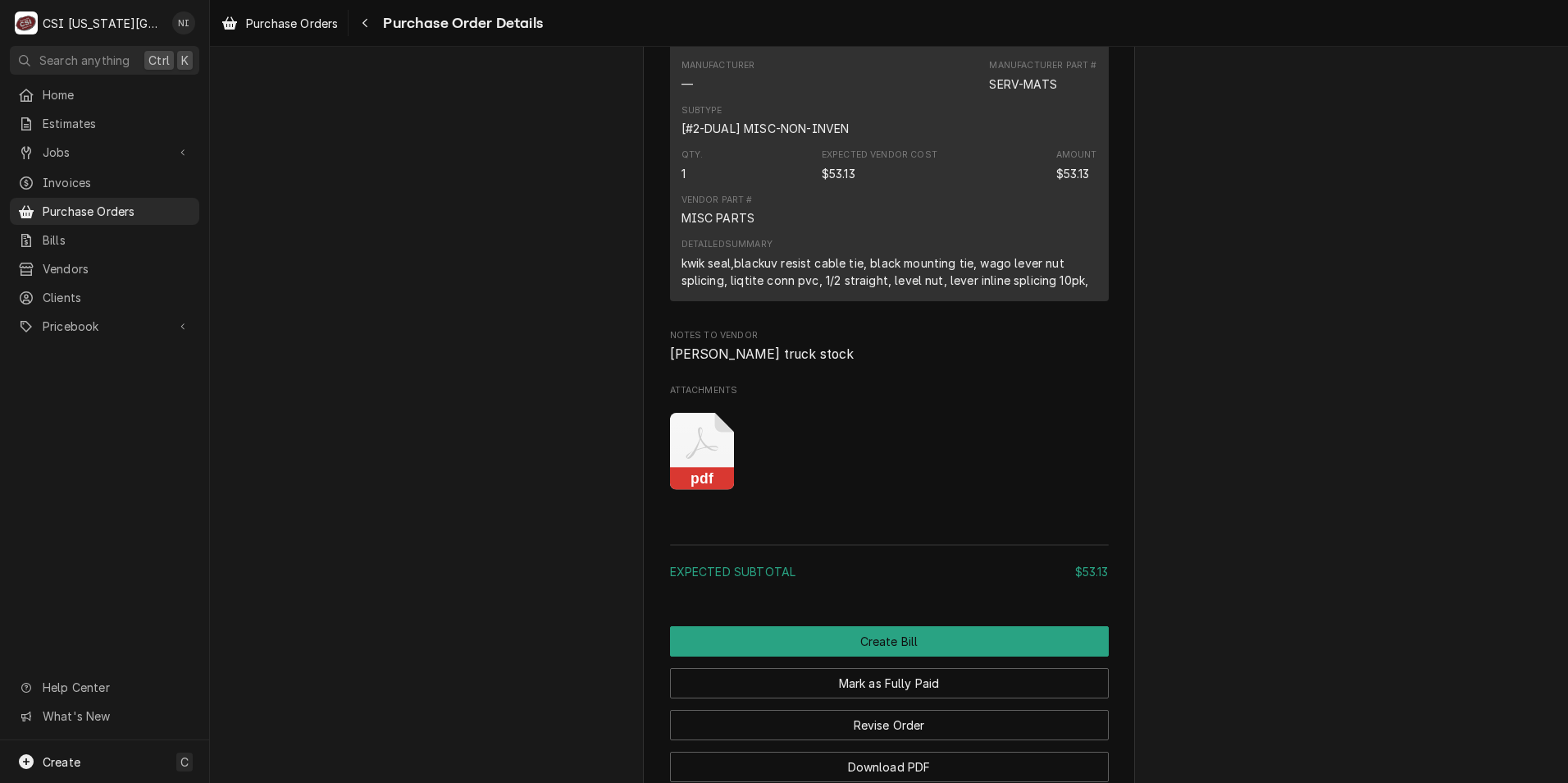
scroll to position [1230, 0]
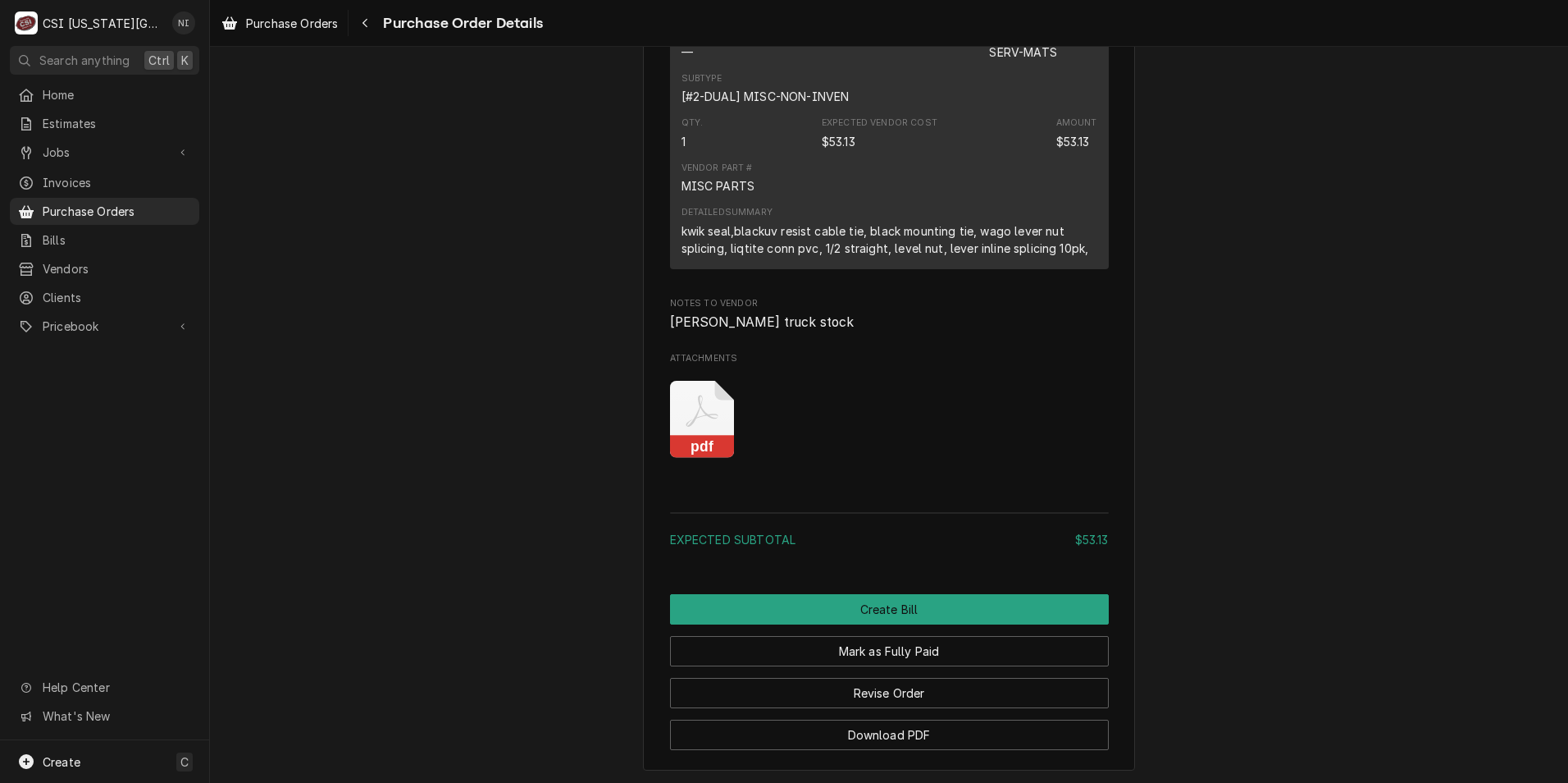
click at [716, 459] on icon "Attachments" at bounding box center [702, 420] width 65 height 78
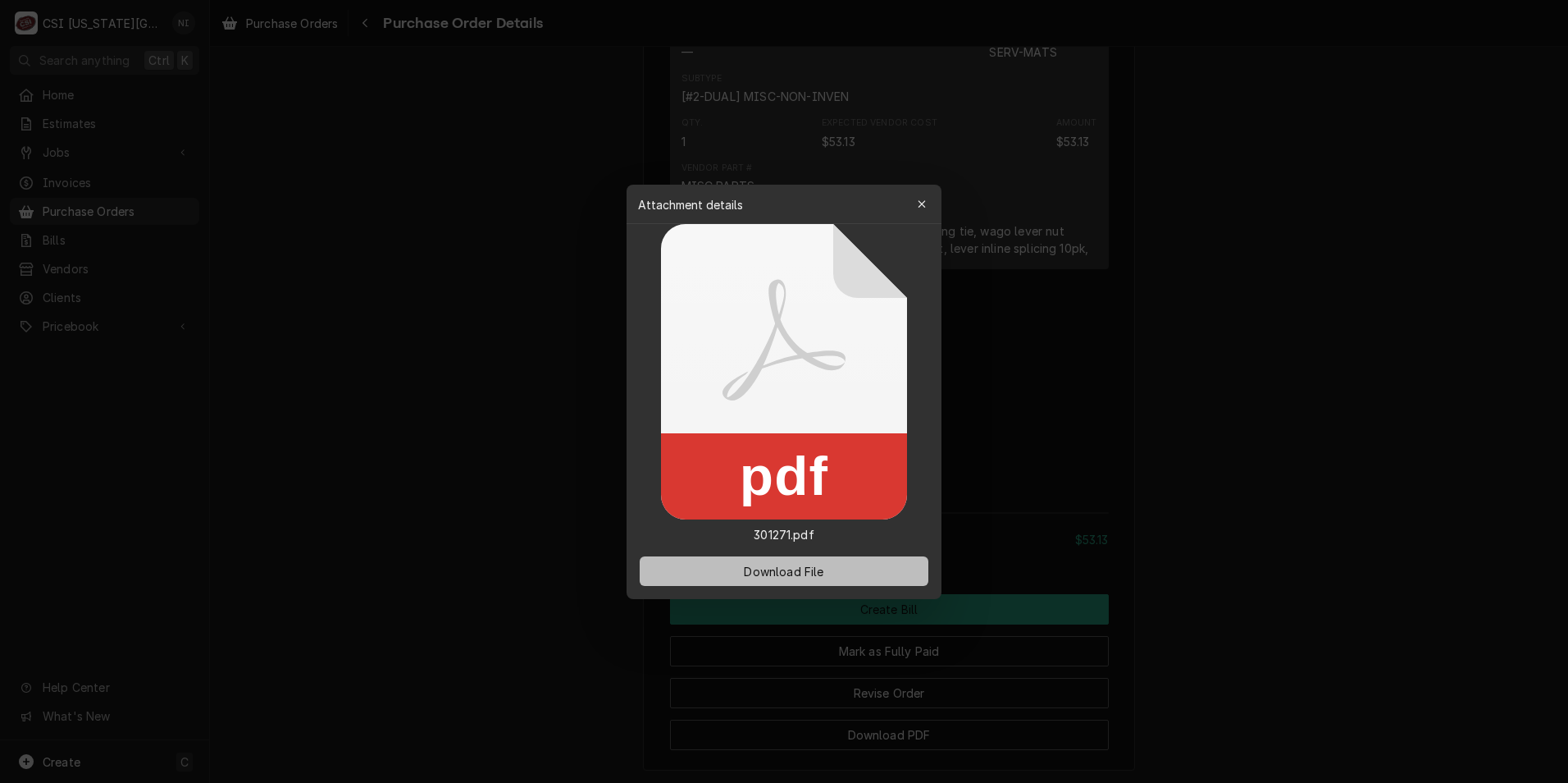
click at [794, 575] on span "Download File" at bounding box center [783, 571] width 86 height 17
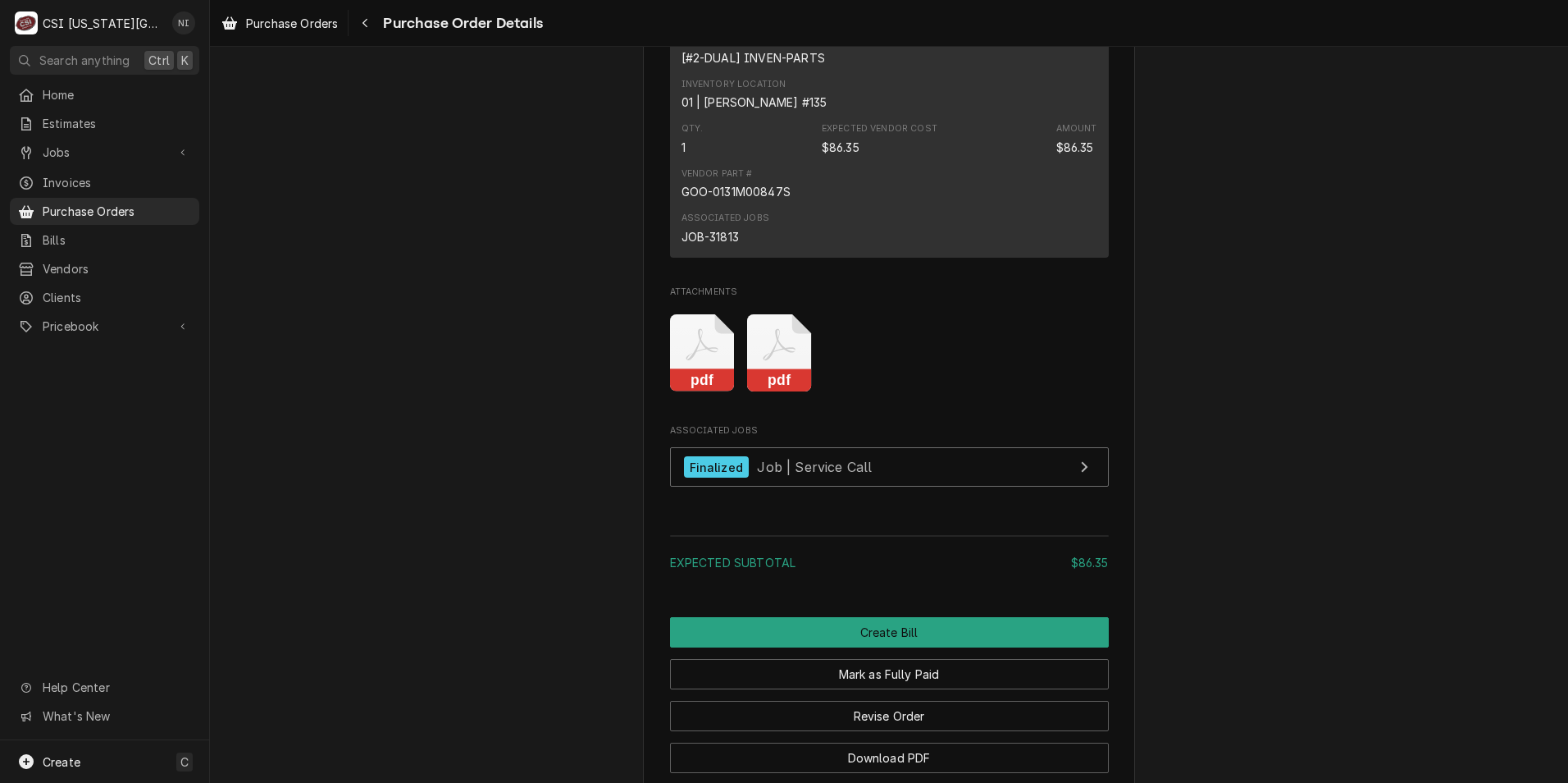
scroll to position [1230, 0]
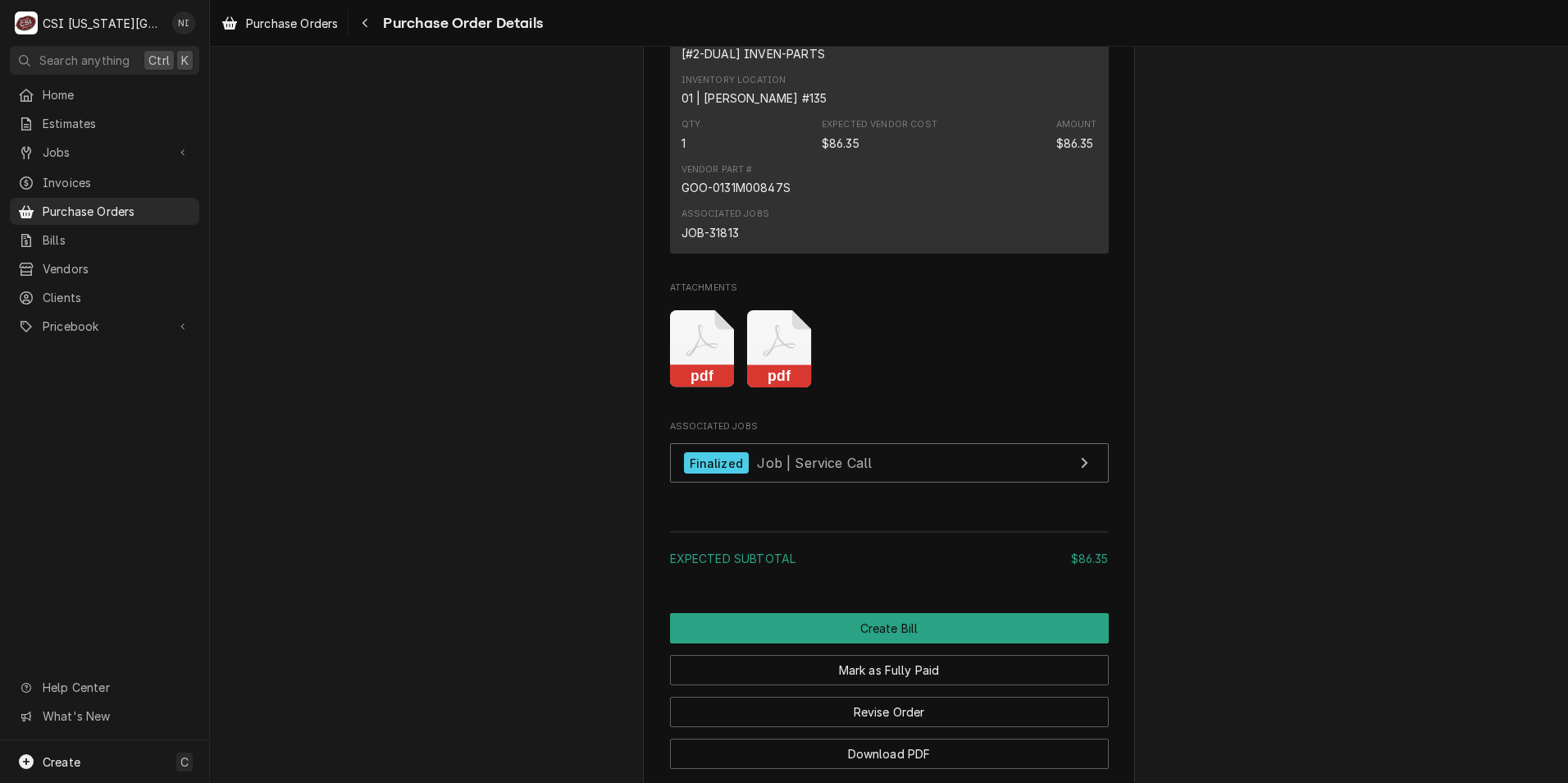
click at [735, 380] on icon "Attachments" at bounding box center [702, 349] width 65 height 78
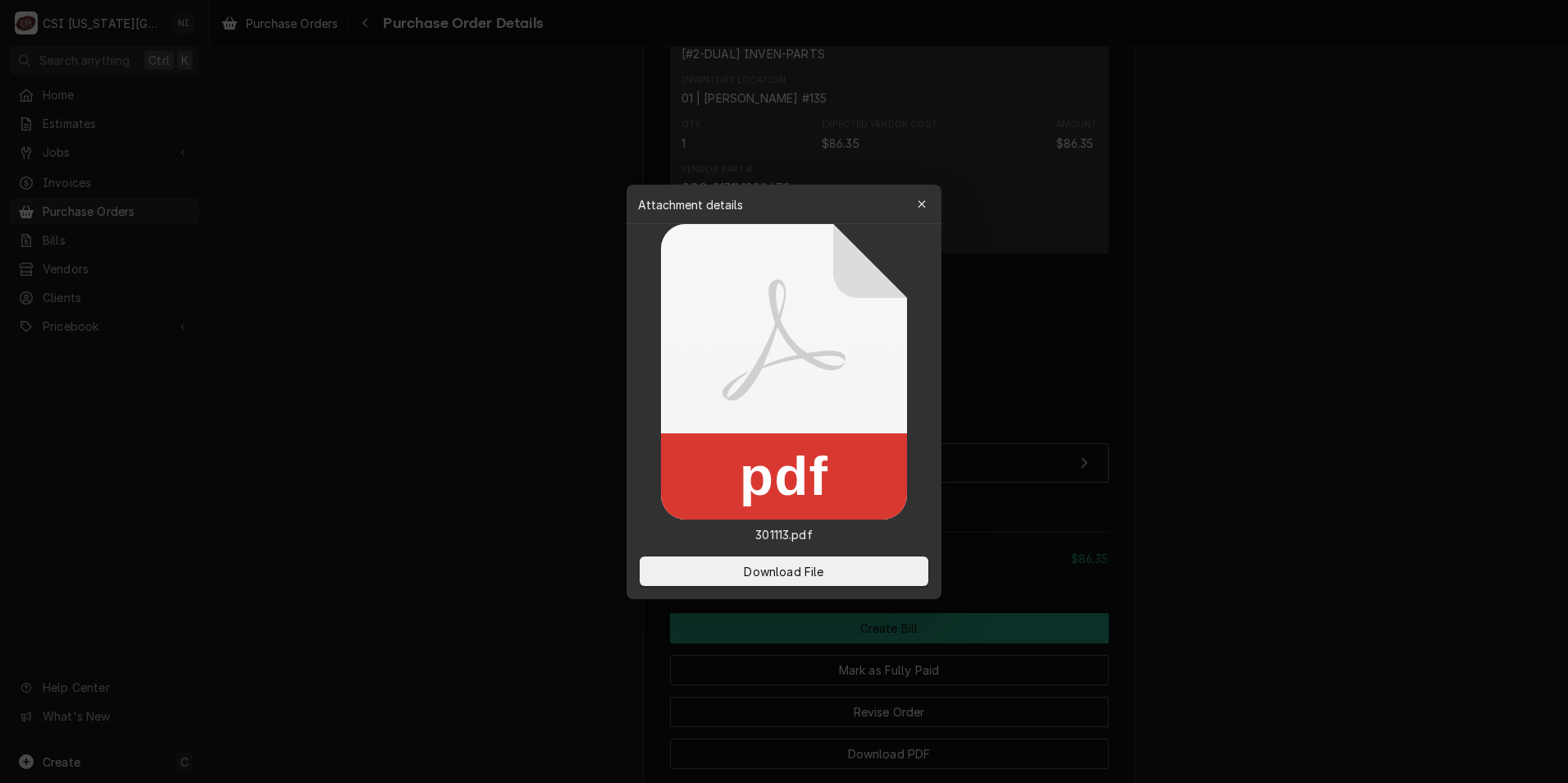
drag, startPoint x: 822, startPoint y: 559, endPoint x: 1, endPoint y: 449, distance: 828.3
click at [822, 561] on button "Download File" at bounding box center [784, 571] width 289 height 29
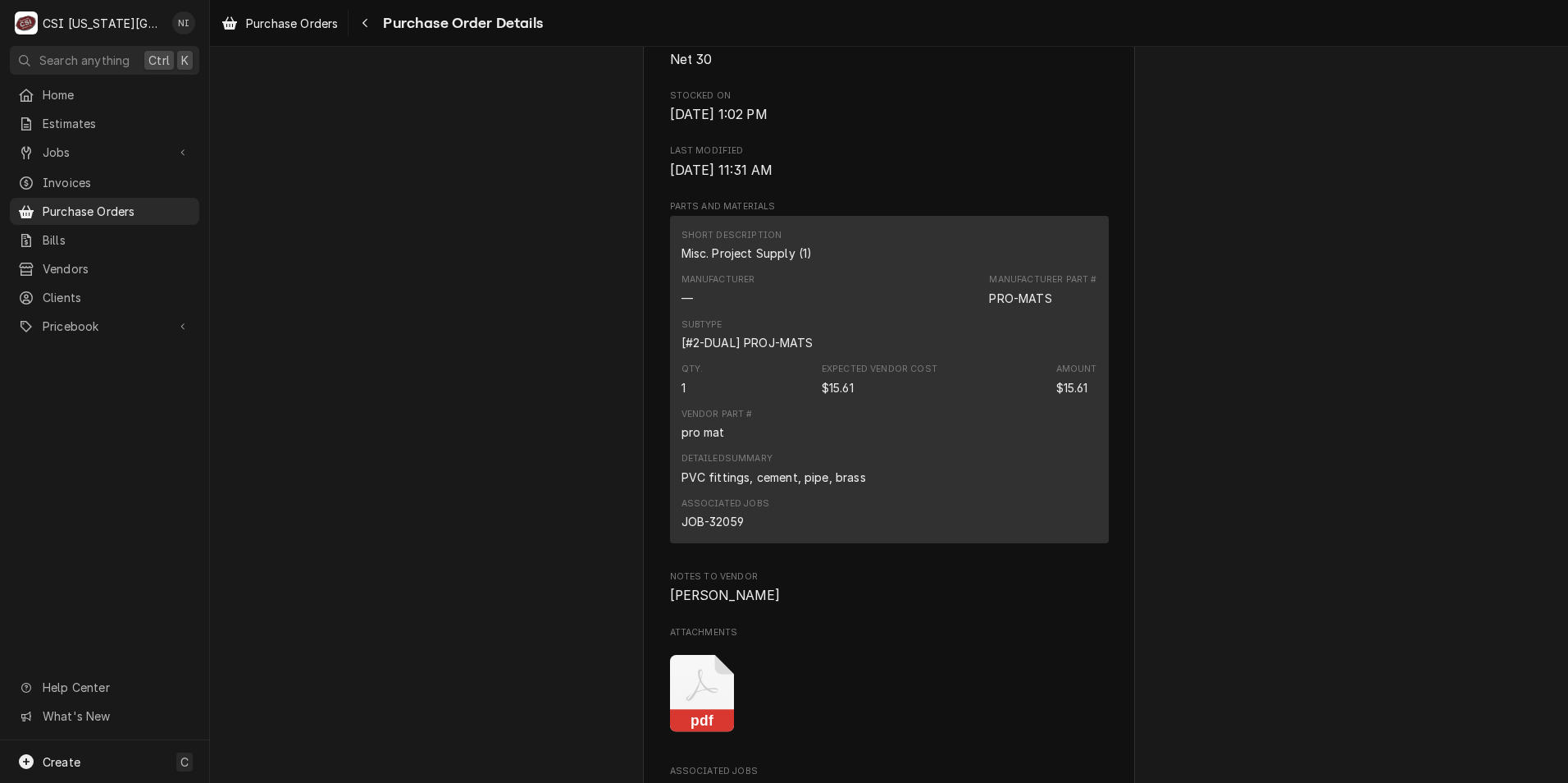
scroll to position [1230, 0]
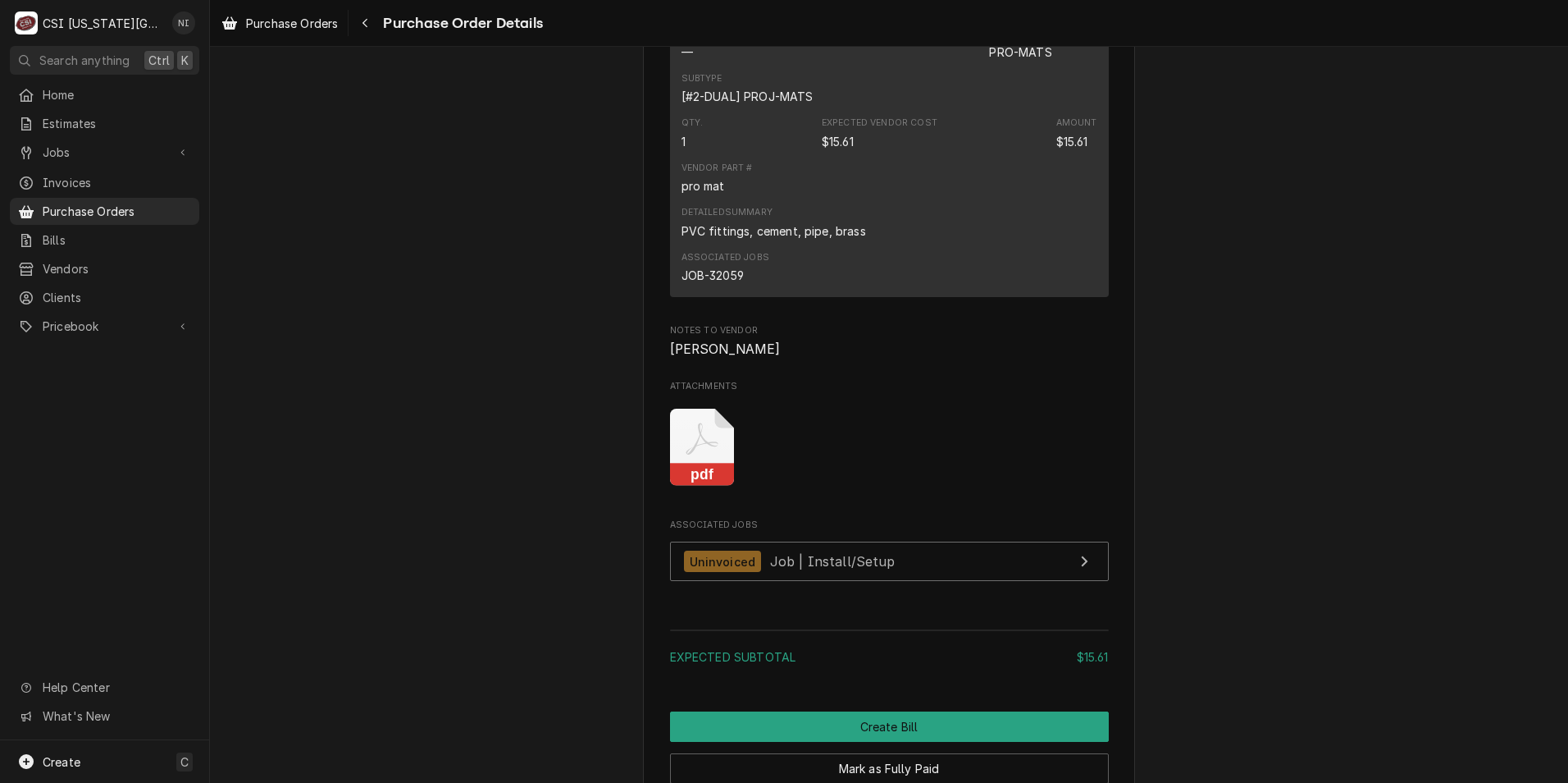
click at [725, 486] on icon "Attachments" at bounding box center [702, 447] width 65 height 78
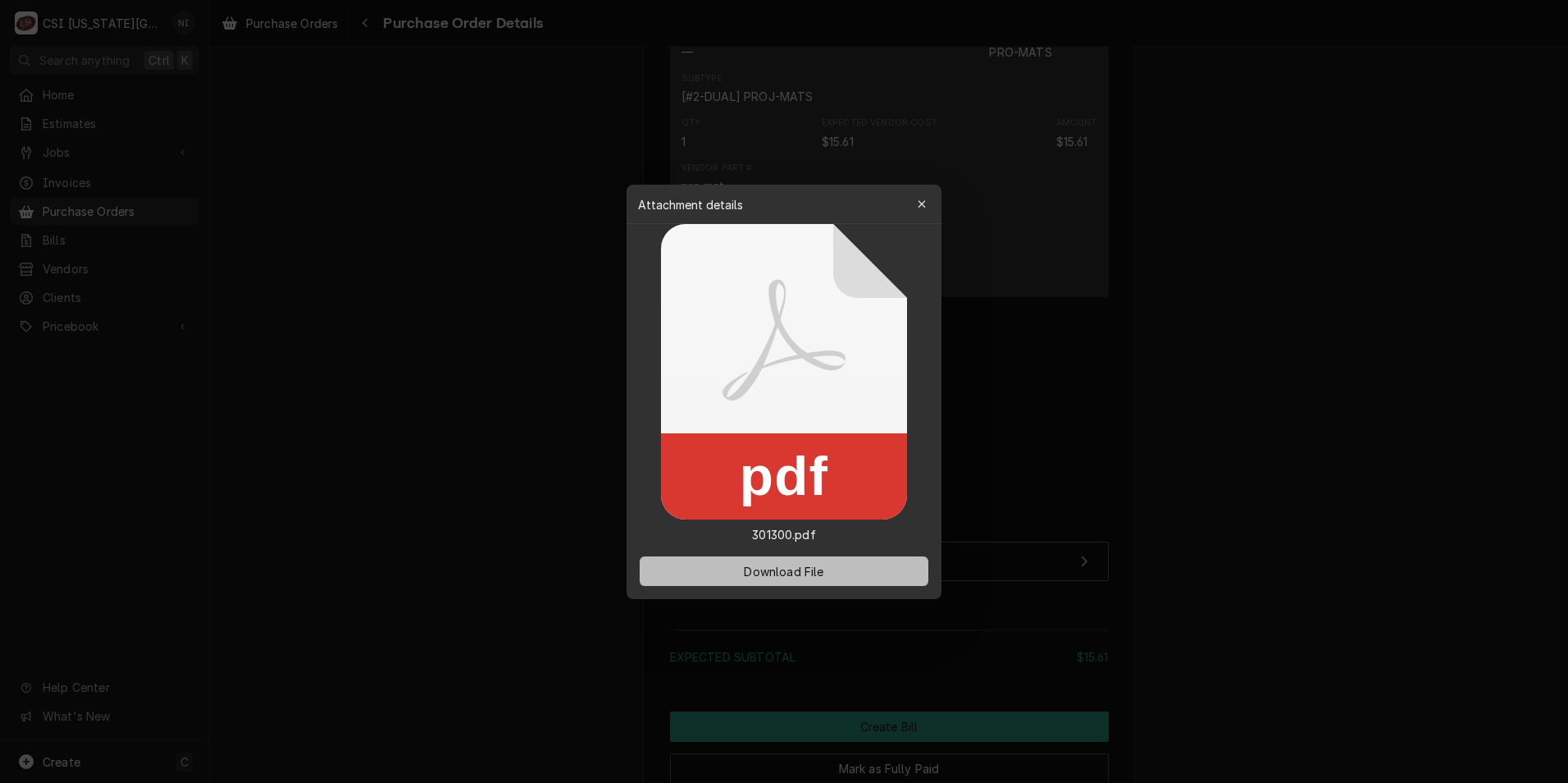
click at [828, 574] on button "Download File" at bounding box center [784, 571] width 289 height 29
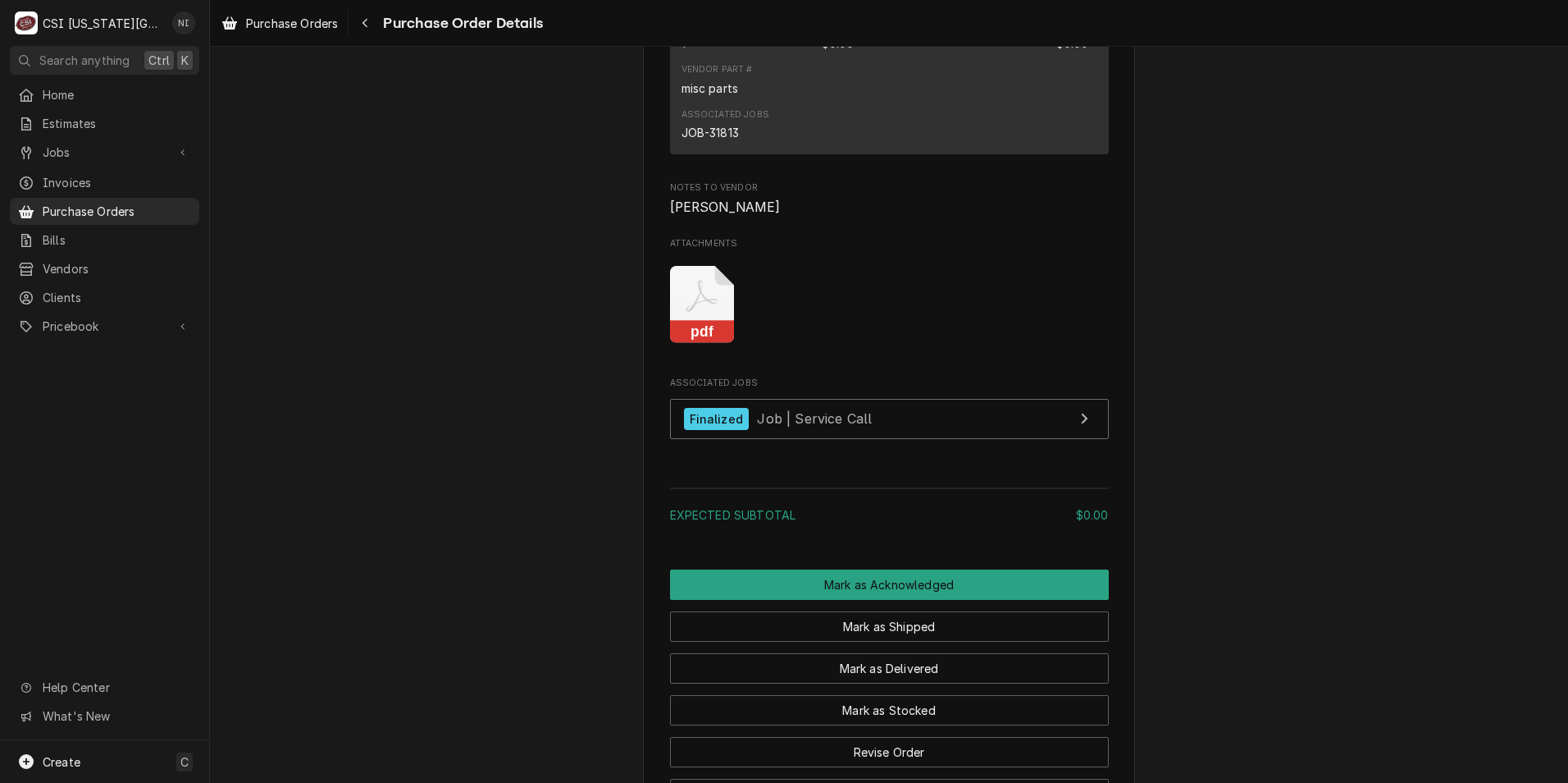
scroll to position [1149, 0]
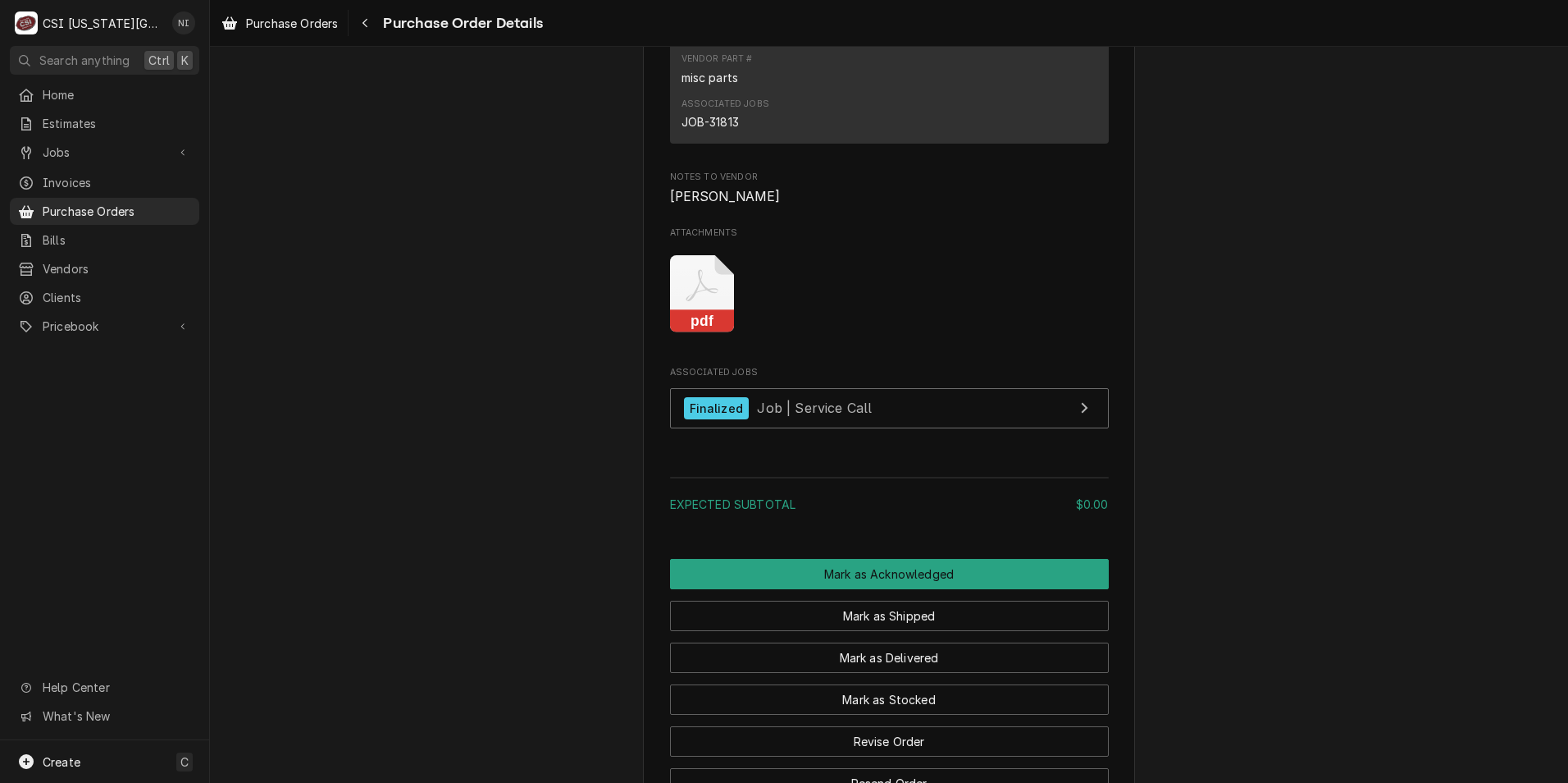
click at [698, 333] on icon "Attachments" at bounding box center [702, 294] width 65 height 78
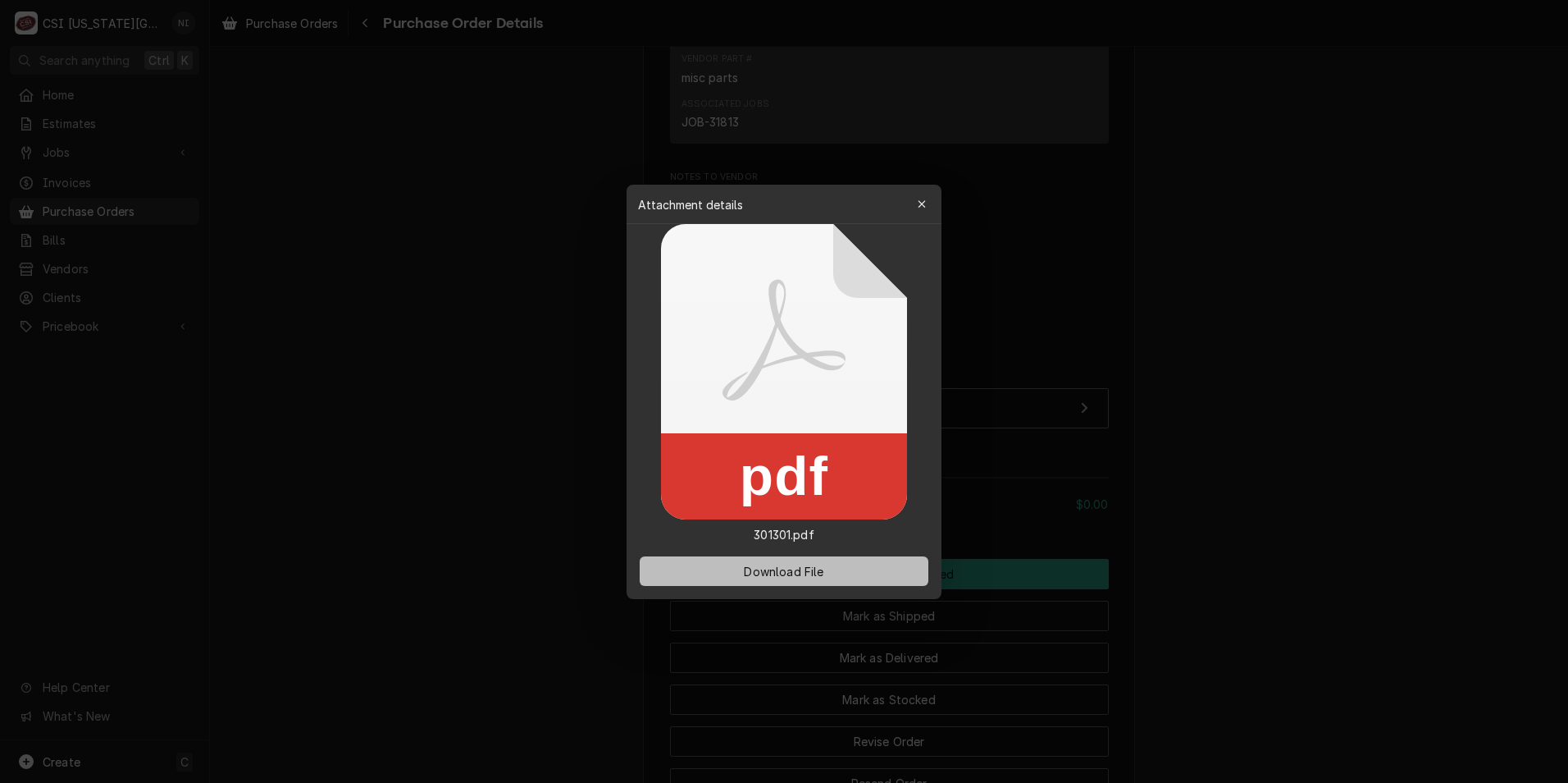
click at [750, 564] on span "Download File" at bounding box center [783, 571] width 86 height 17
